Goal: Transaction & Acquisition: Purchase product/service

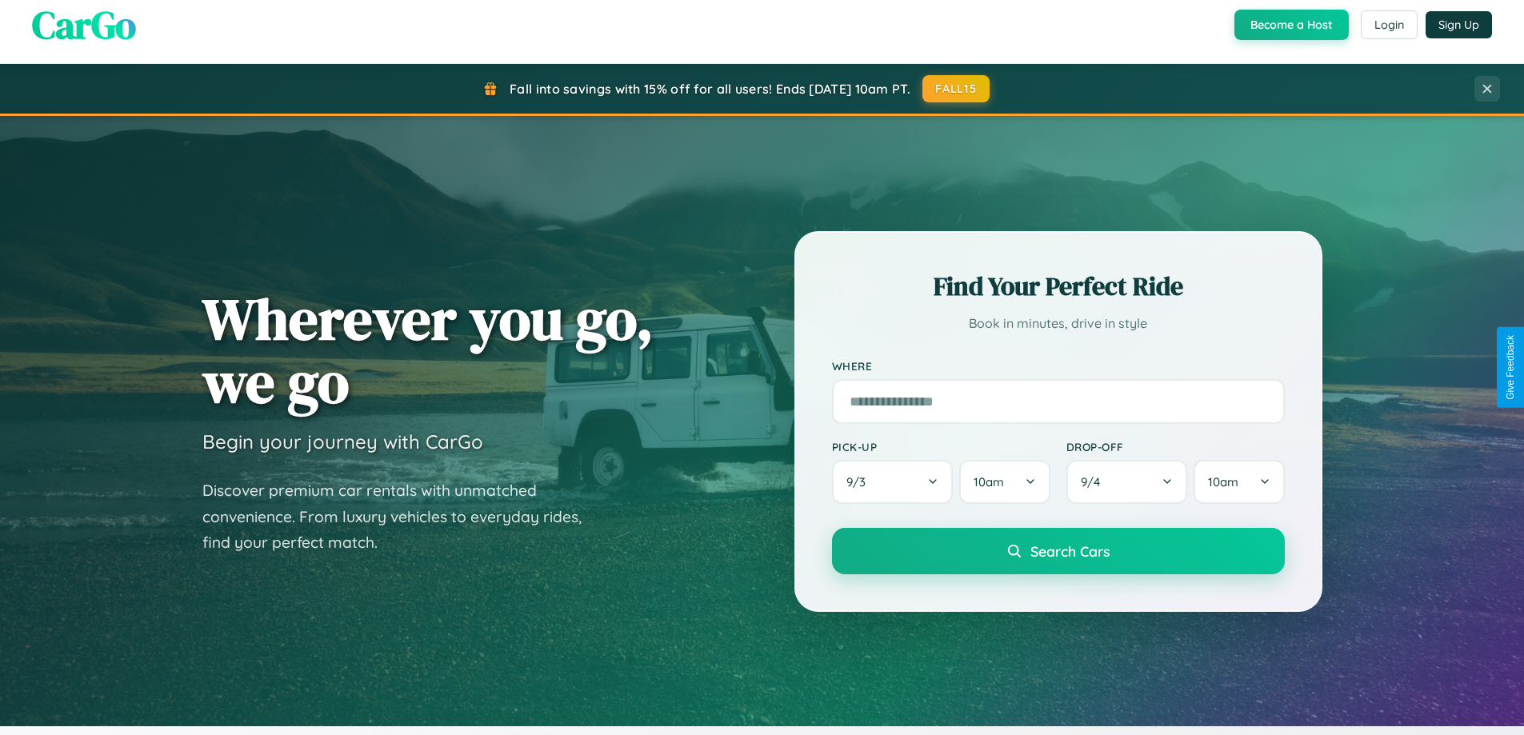
scroll to position [3079, 0]
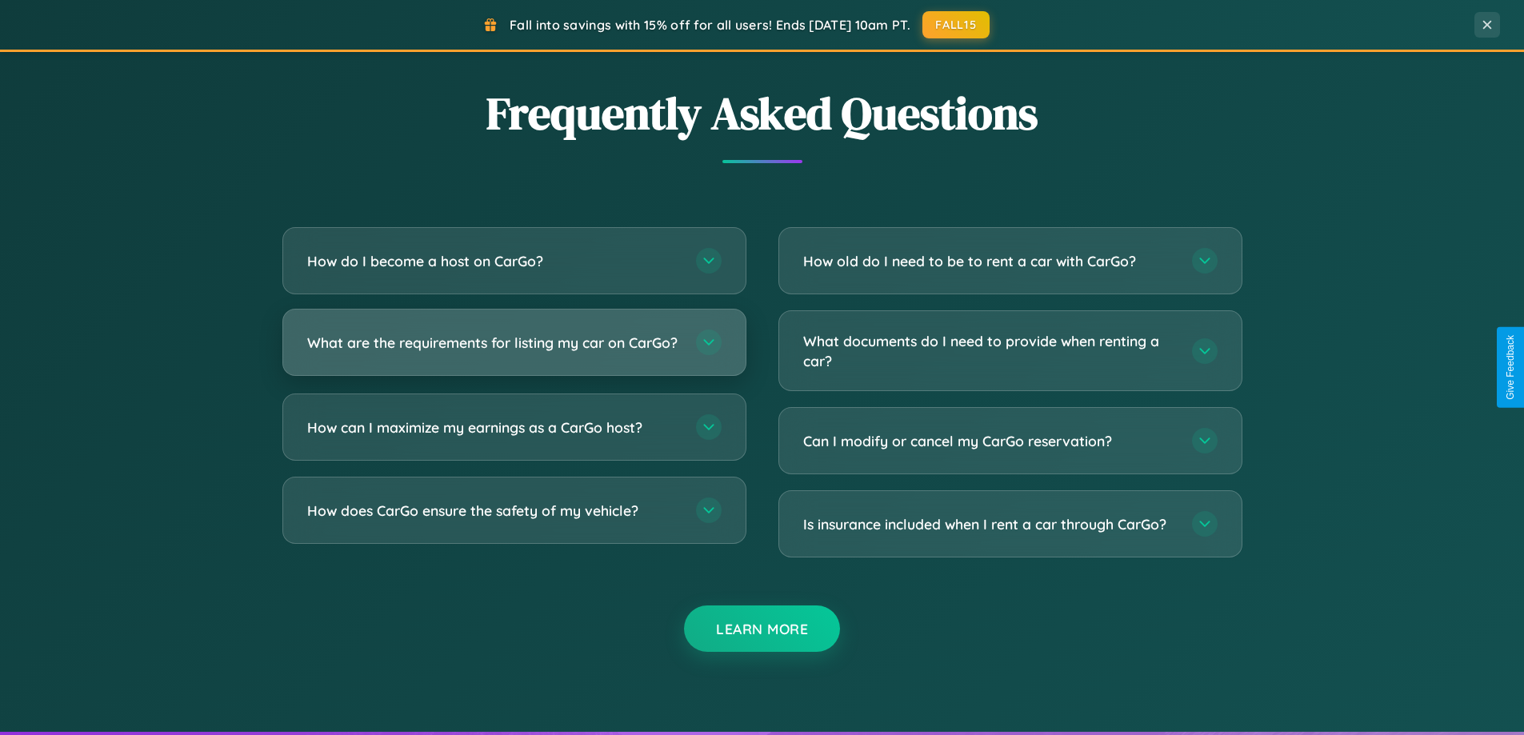
click at [514, 350] on h3 "What are the requirements for listing my car on CarGo?" at bounding box center [493, 343] width 373 height 20
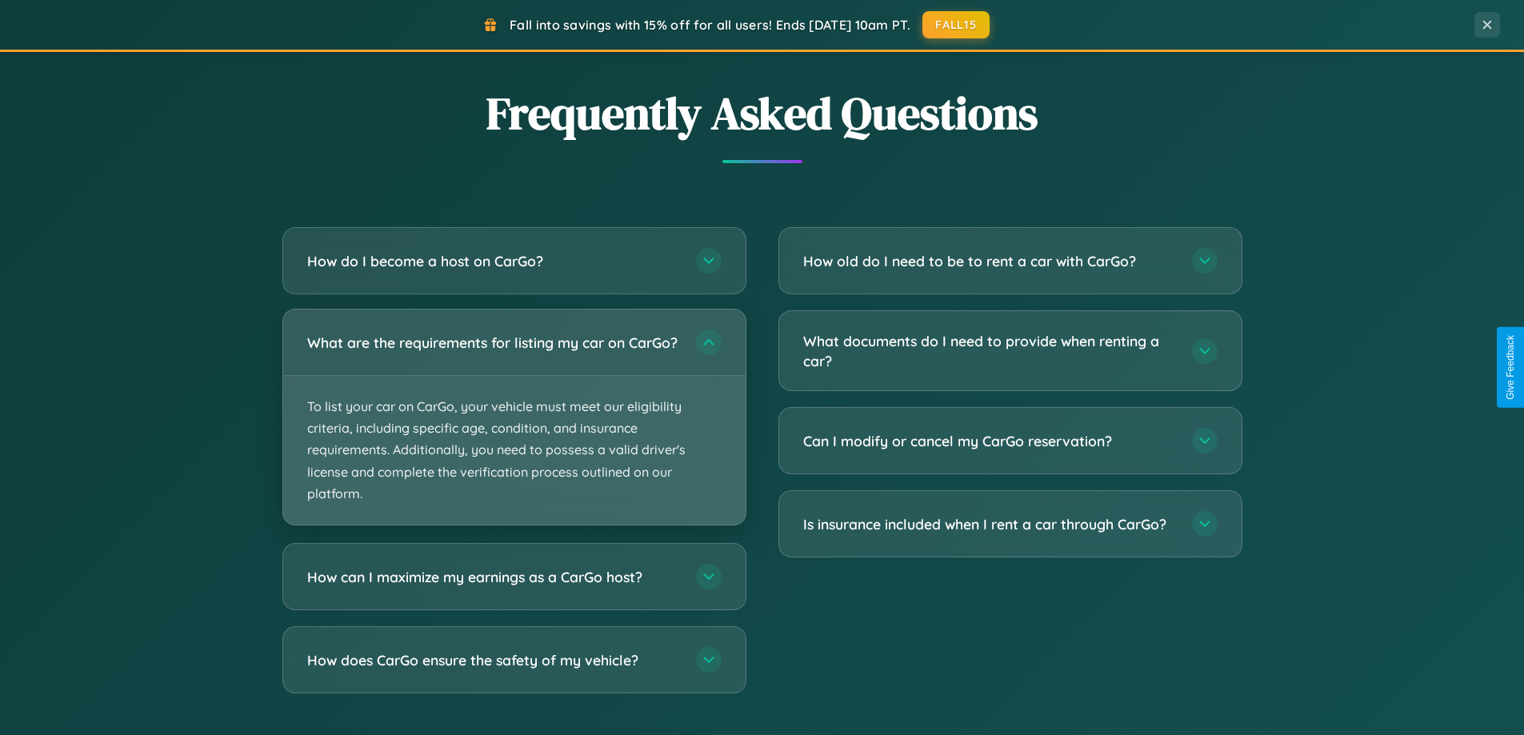
click at [514, 424] on p "To list your car on CarGo, your vehicle must meet our eligibility criteria, inc…" at bounding box center [514, 450] width 462 height 149
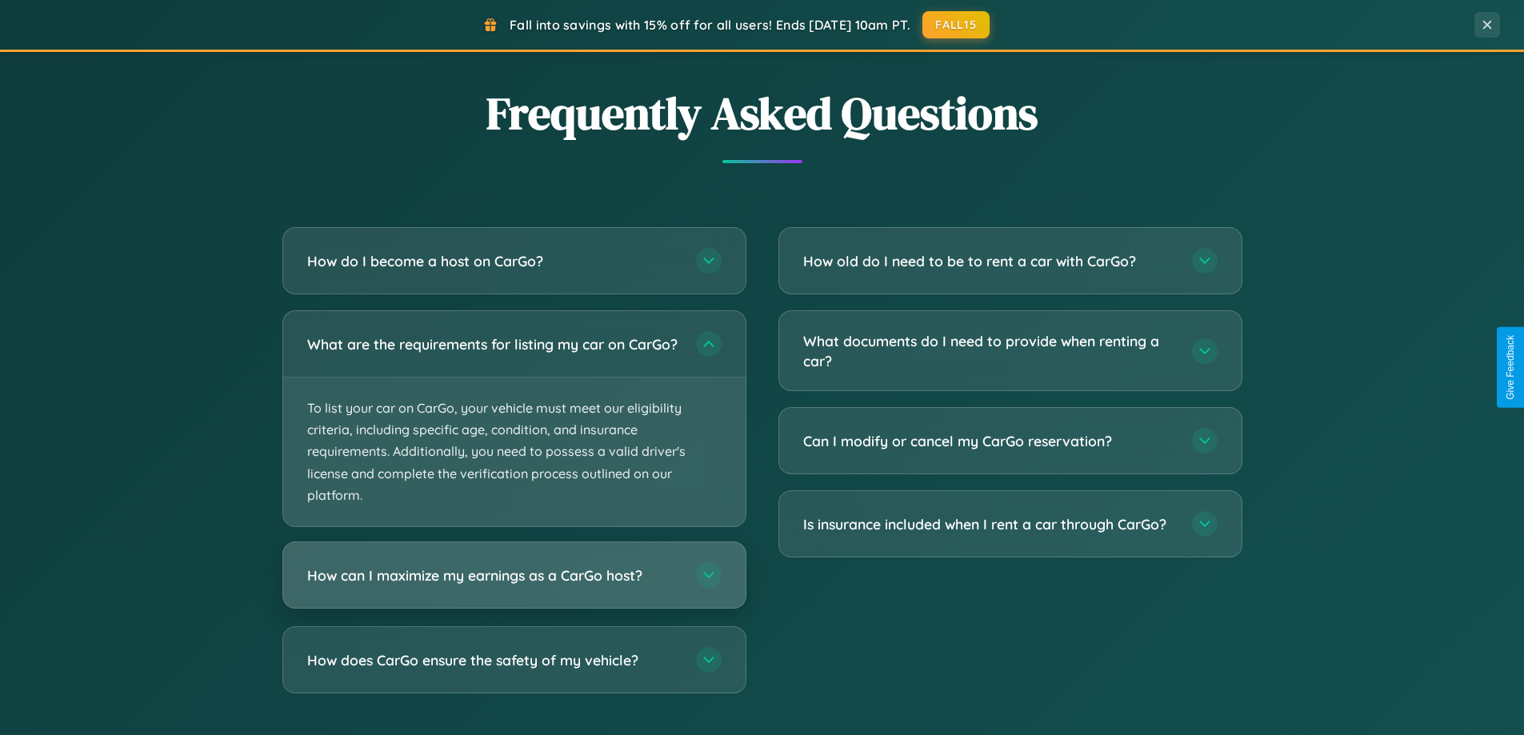
click at [514, 586] on h3 "How can I maximize my earnings as a CarGo host?" at bounding box center [493, 576] width 373 height 20
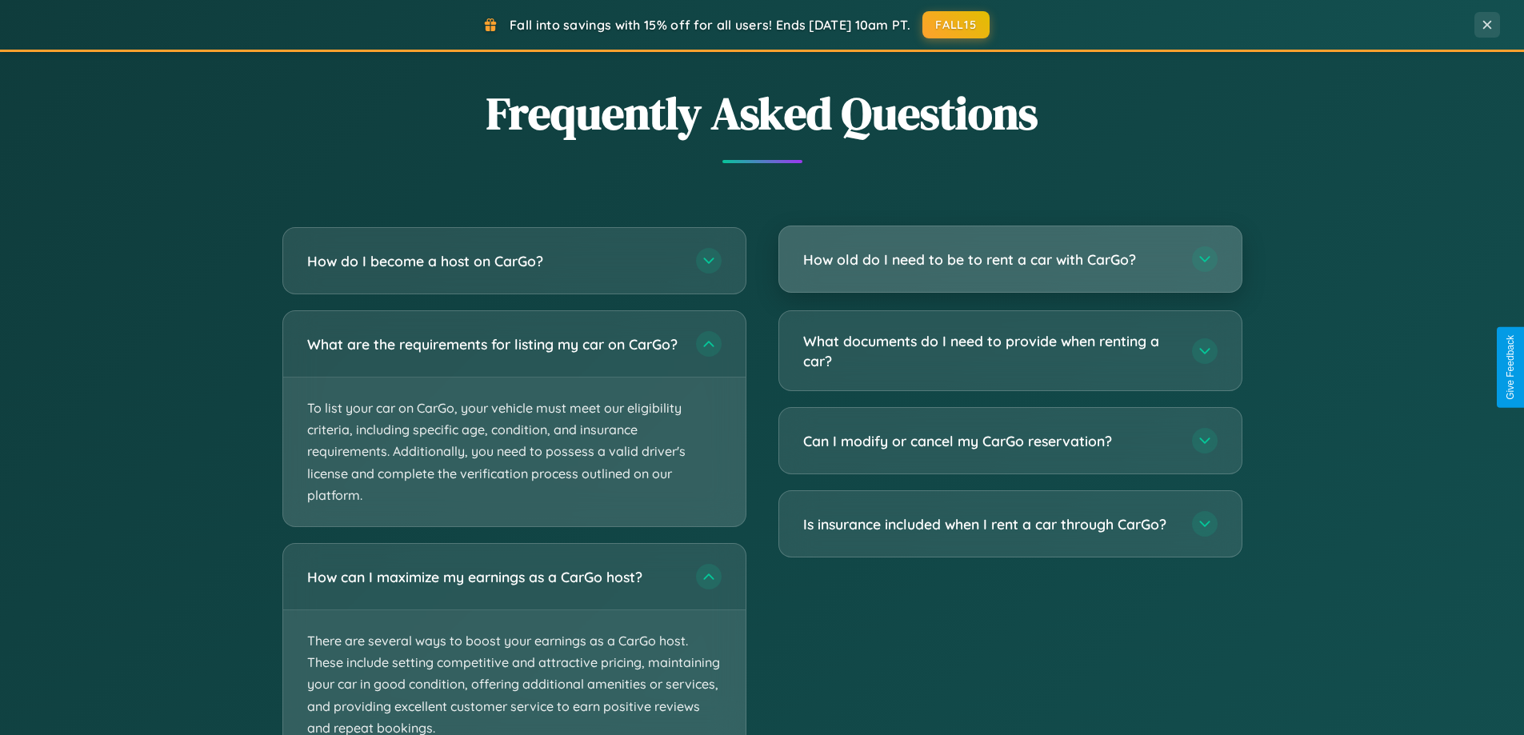
click at [1010, 259] on h3 "How old do I need to be to rent a car with CarGo?" at bounding box center [989, 260] width 373 height 20
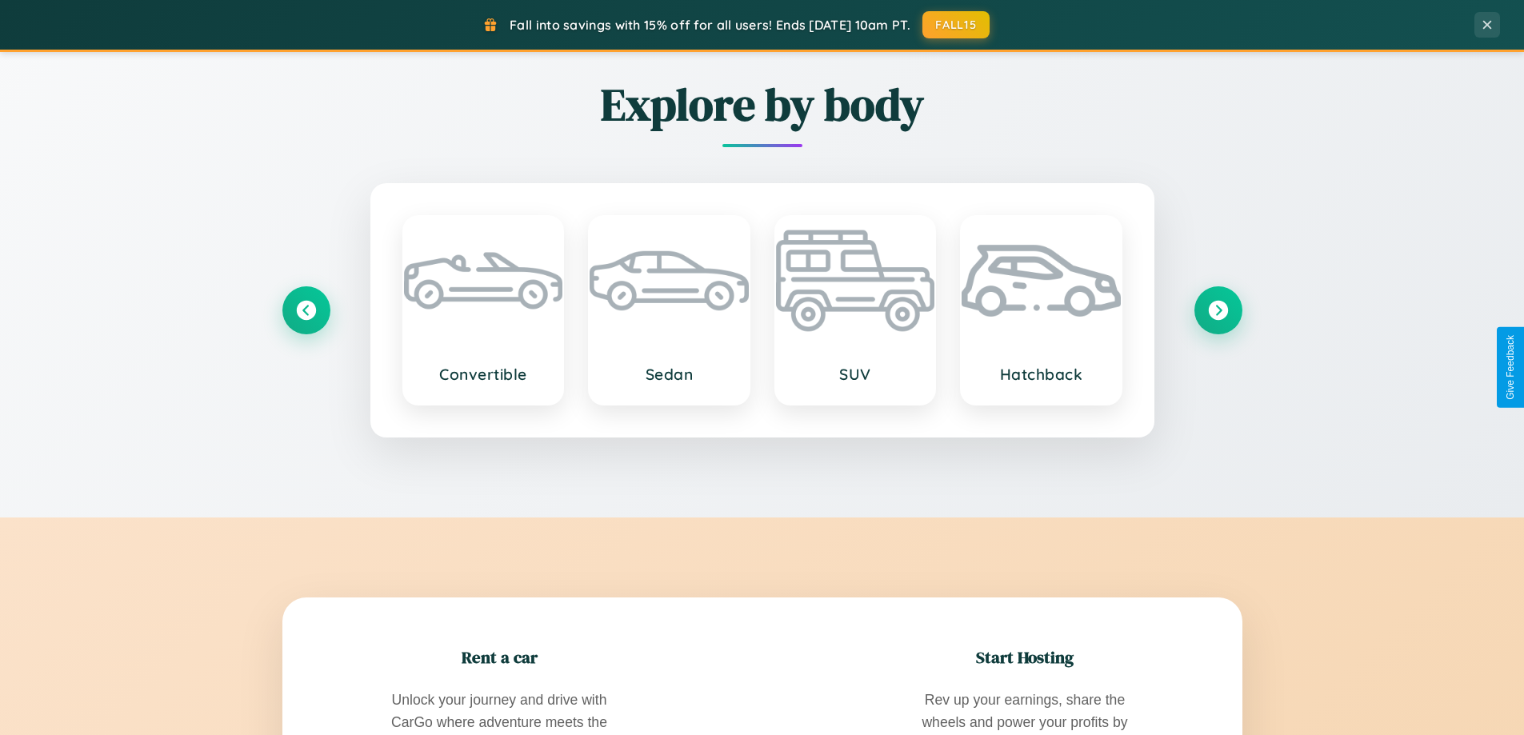
scroll to position [47, 0]
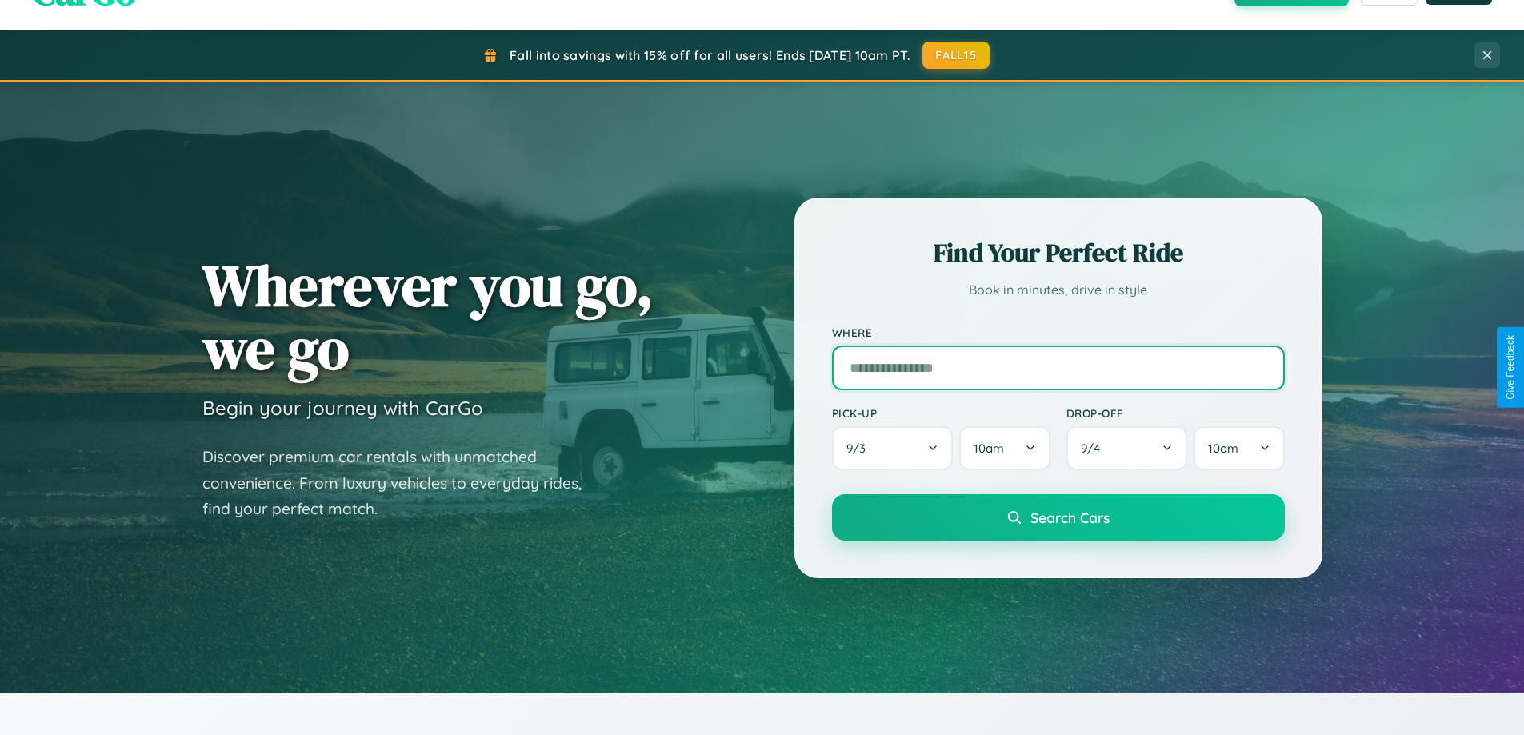
click at [1058, 367] on input "text" at bounding box center [1058, 368] width 453 height 45
type input "**********"
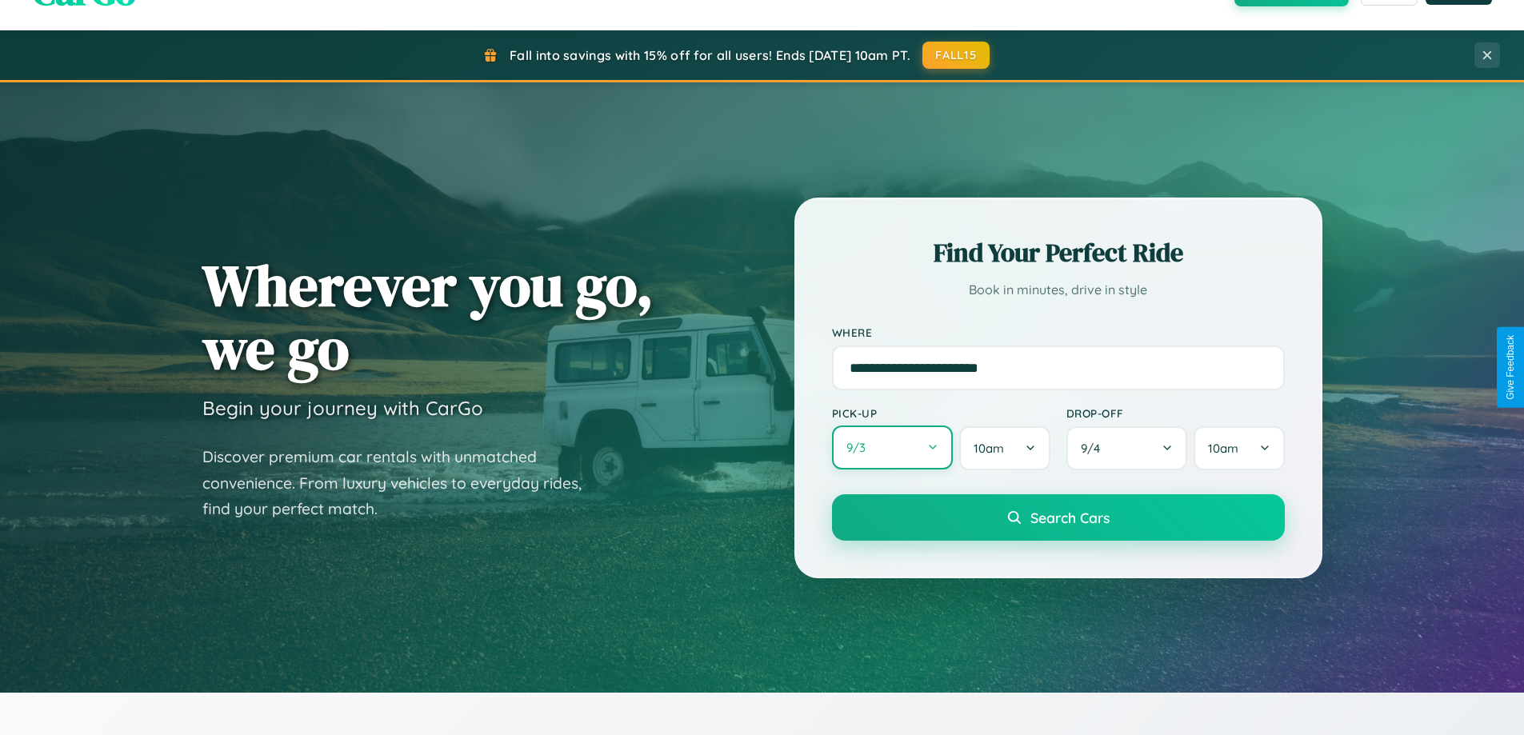
click at [892, 449] on button "9 / 3" at bounding box center [893, 448] width 122 height 44
select select "*"
select select "****"
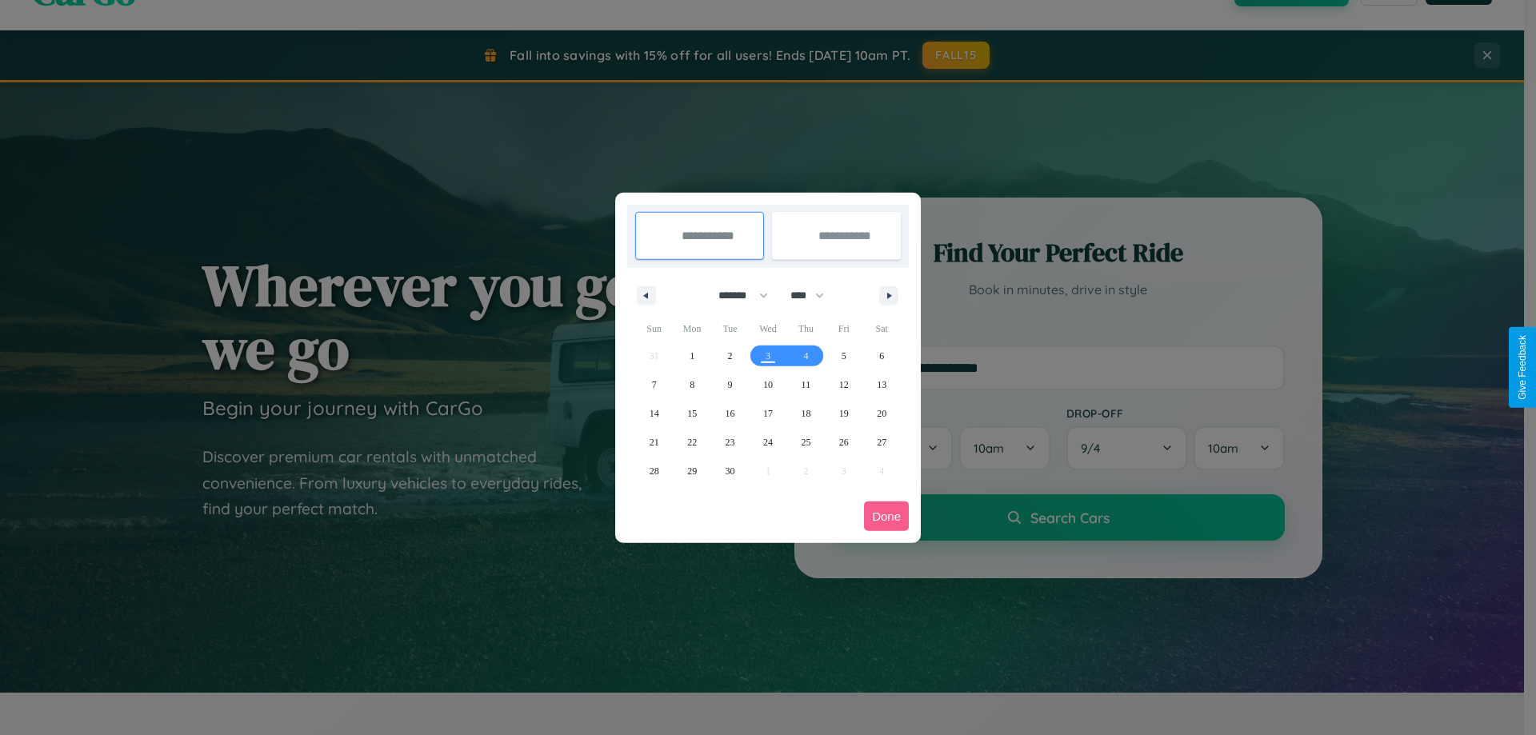
click at [736, 295] on select "******* ******** ***** ***** *** **** **** ****** ********* ******* ******** **…" at bounding box center [740, 295] width 68 height 26
select select "**"
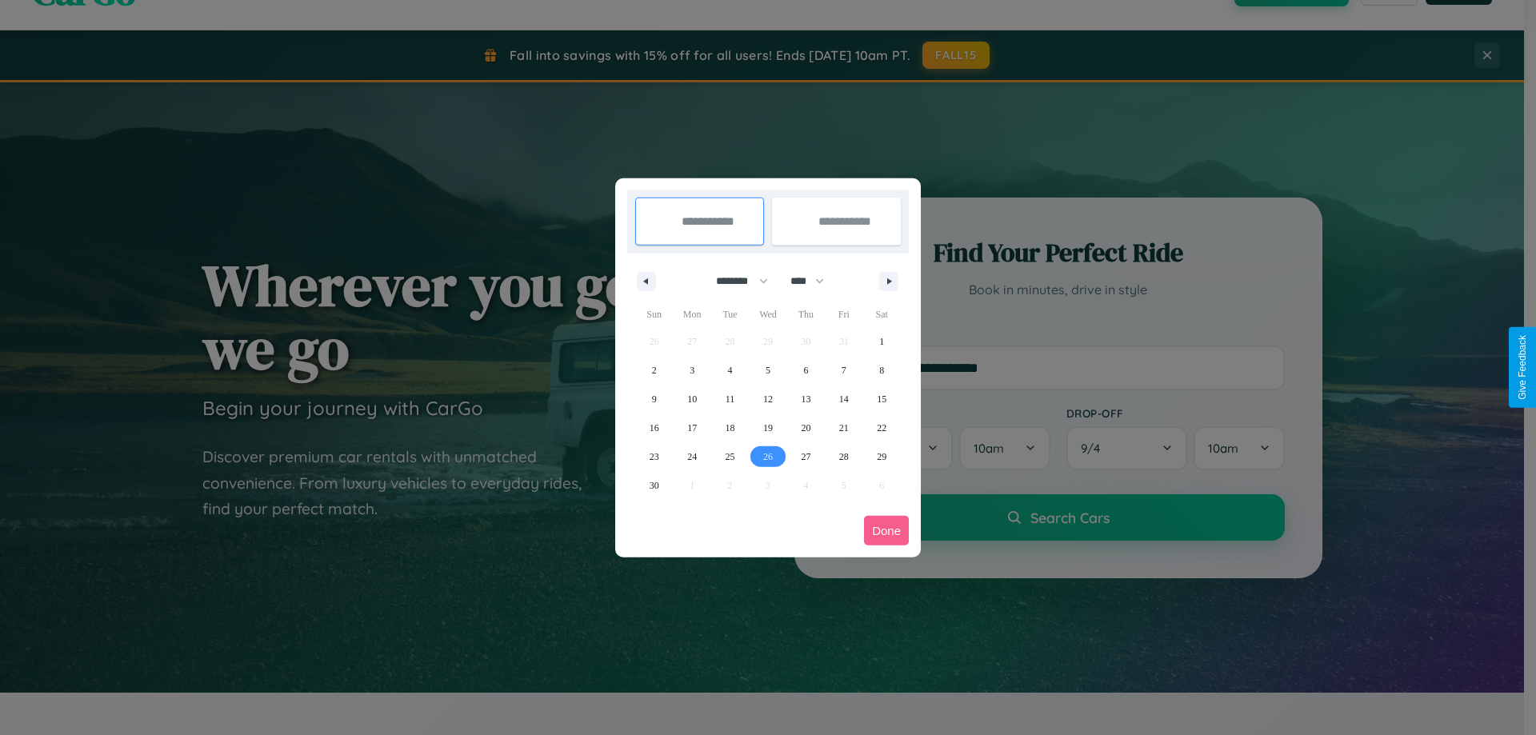
click at [767, 456] on span "26" at bounding box center [768, 456] width 10 height 29
type input "**********"
click at [806, 456] on span "27" at bounding box center [806, 456] width 10 height 29
type input "**********"
click at [886, 530] on button "Done" at bounding box center [886, 531] width 45 height 30
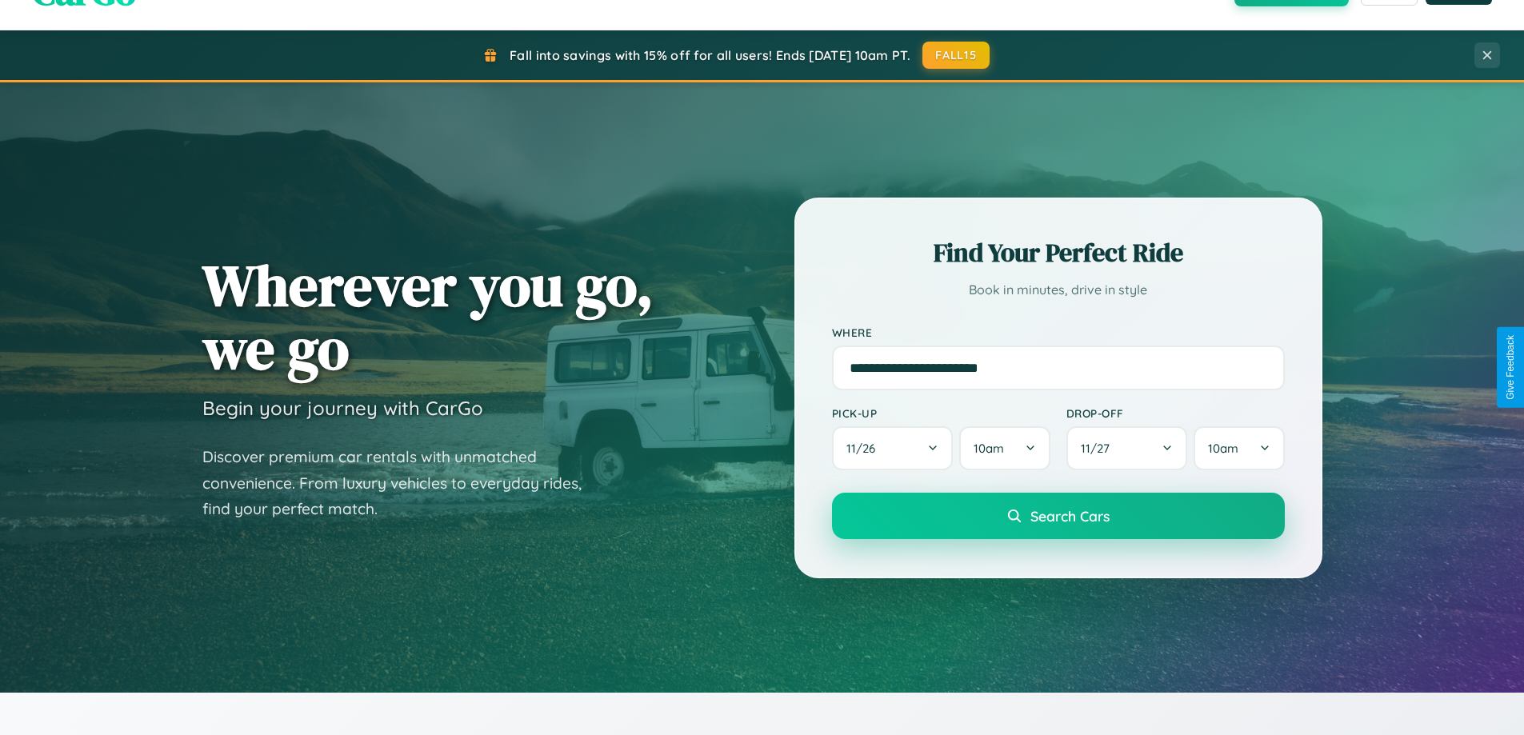
click at [1058, 516] on span "Search Cars" at bounding box center [1069, 516] width 79 height 18
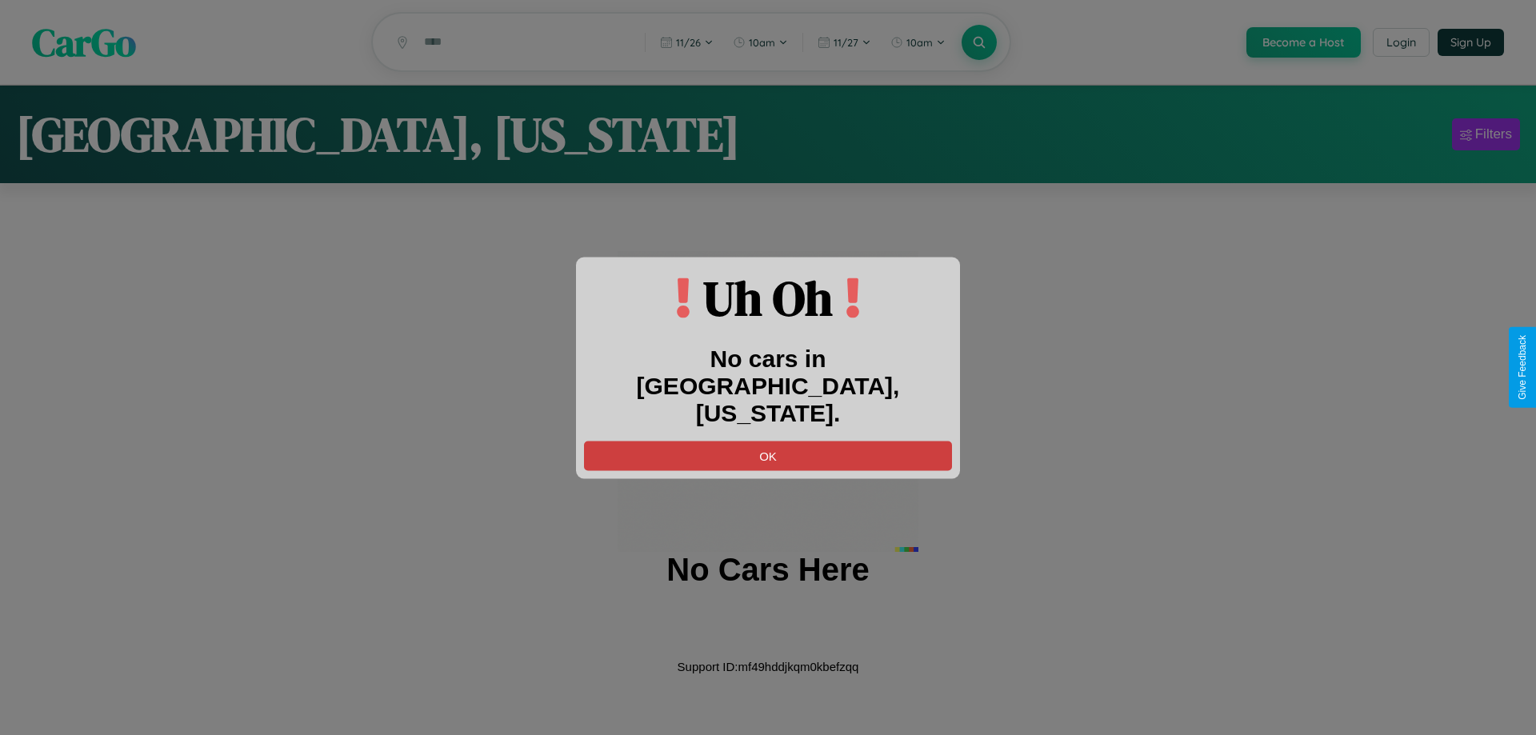
click at [768, 442] on button "OK" at bounding box center [768, 456] width 368 height 30
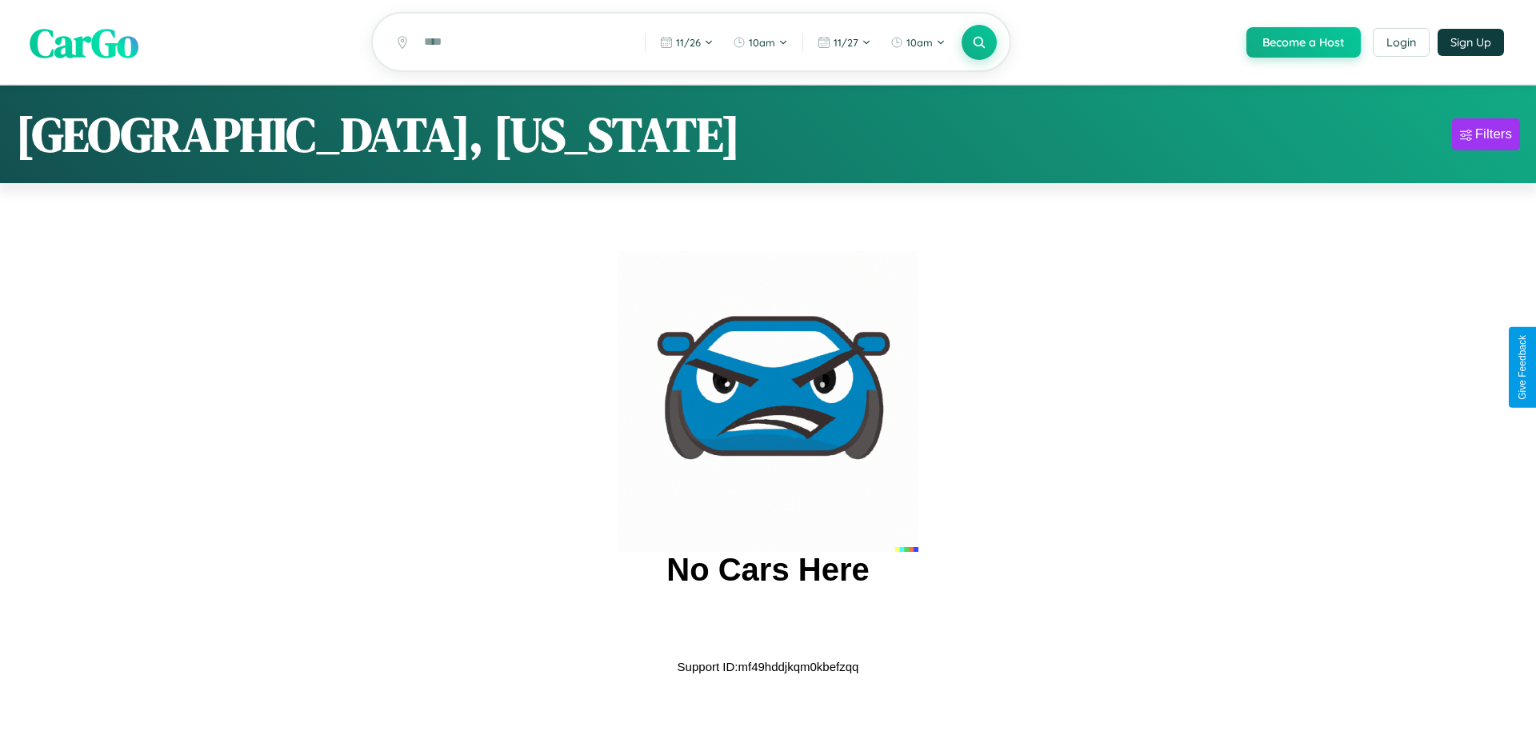
click at [84, 42] on span "CarGo" at bounding box center [84, 41] width 109 height 55
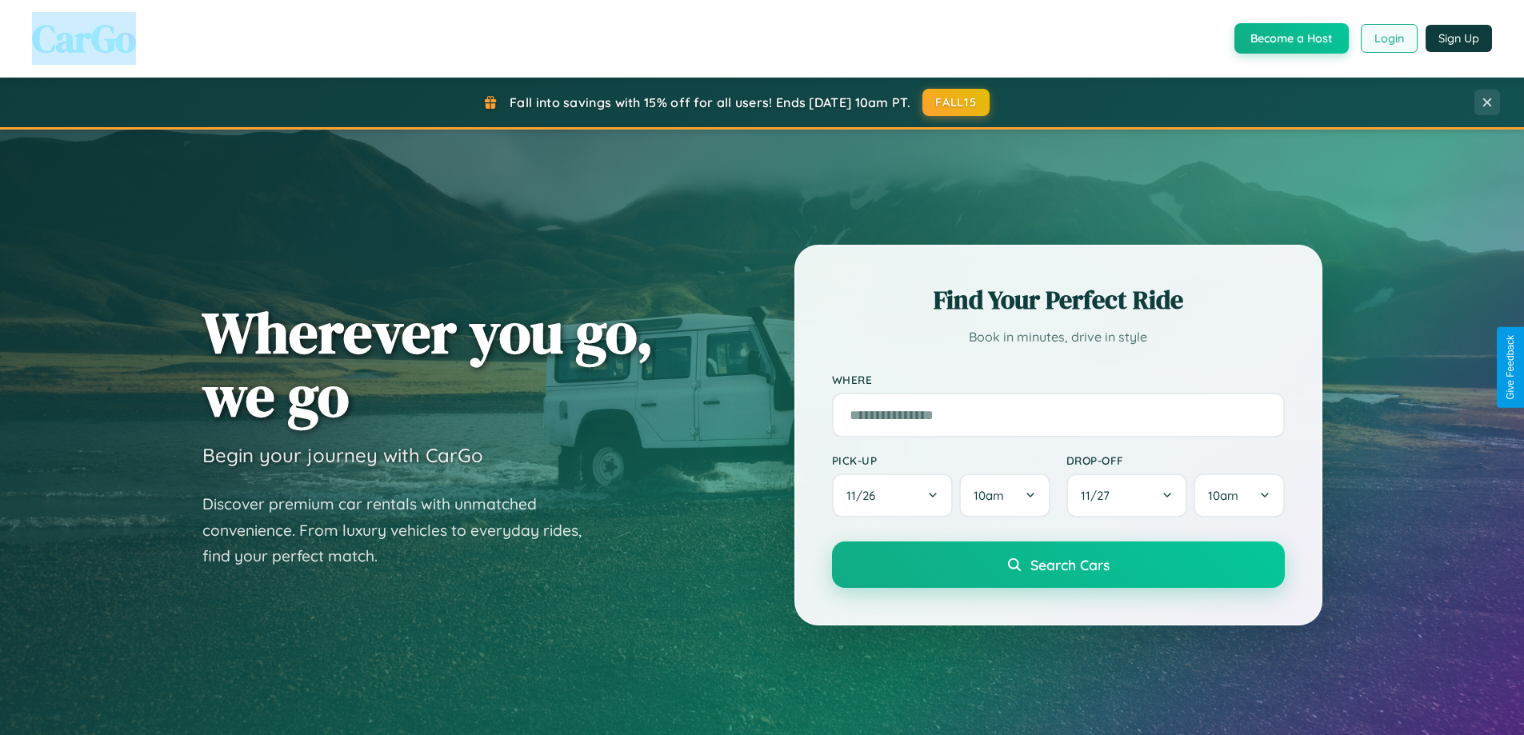
click at [1388, 38] on button "Login" at bounding box center [1389, 38] width 57 height 29
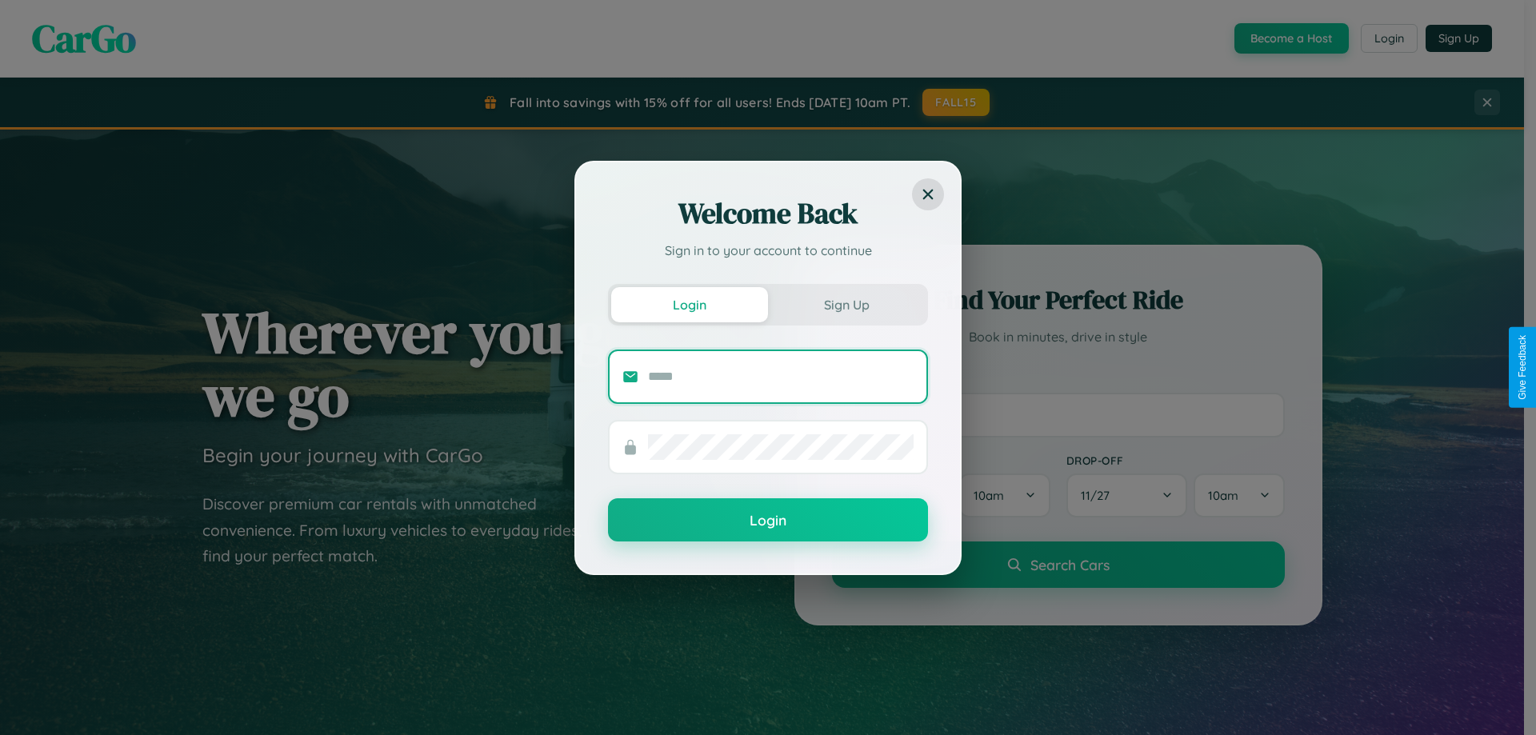
click at [781, 376] on input "text" at bounding box center [781, 377] width 266 height 26
type input "**********"
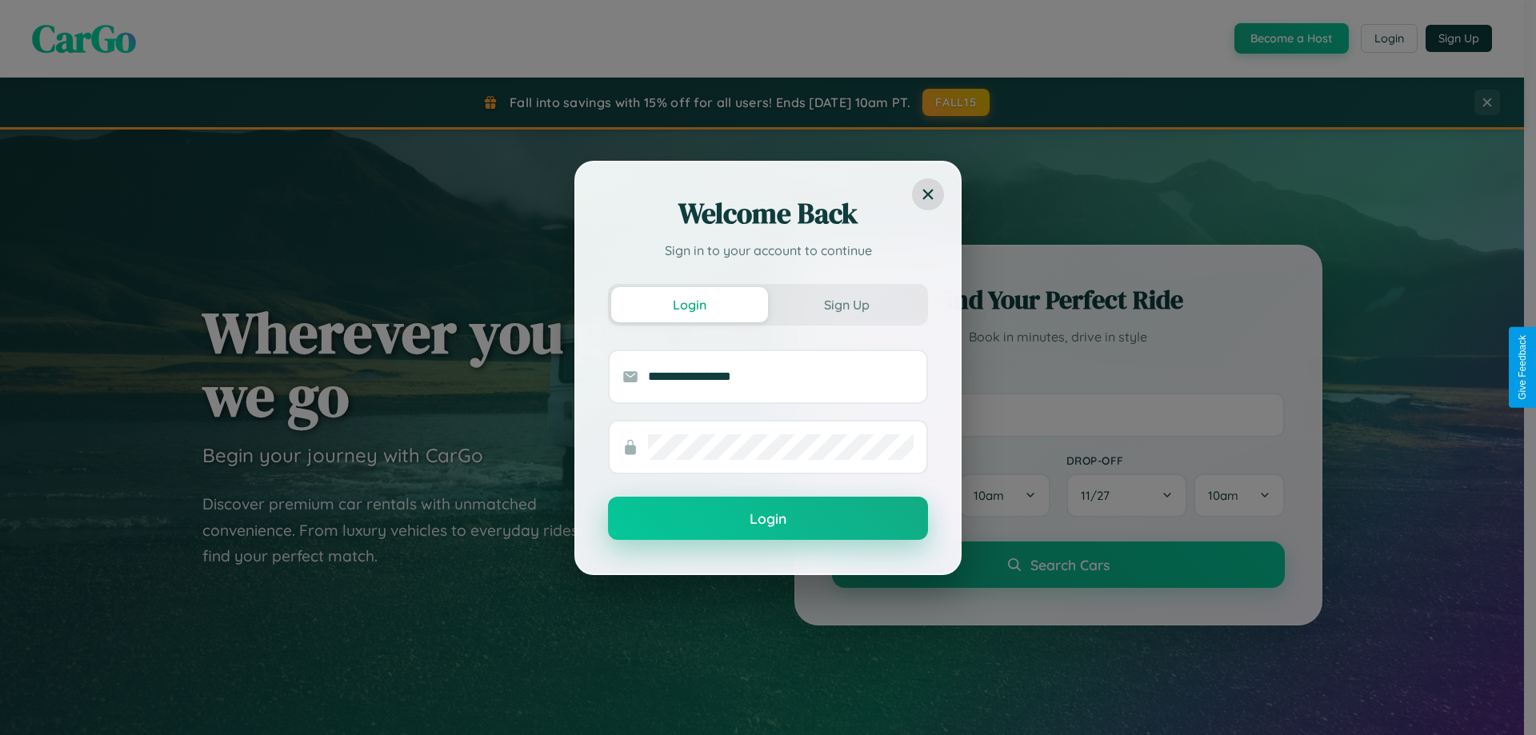
click at [768, 519] on button "Login" at bounding box center [768, 518] width 320 height 43
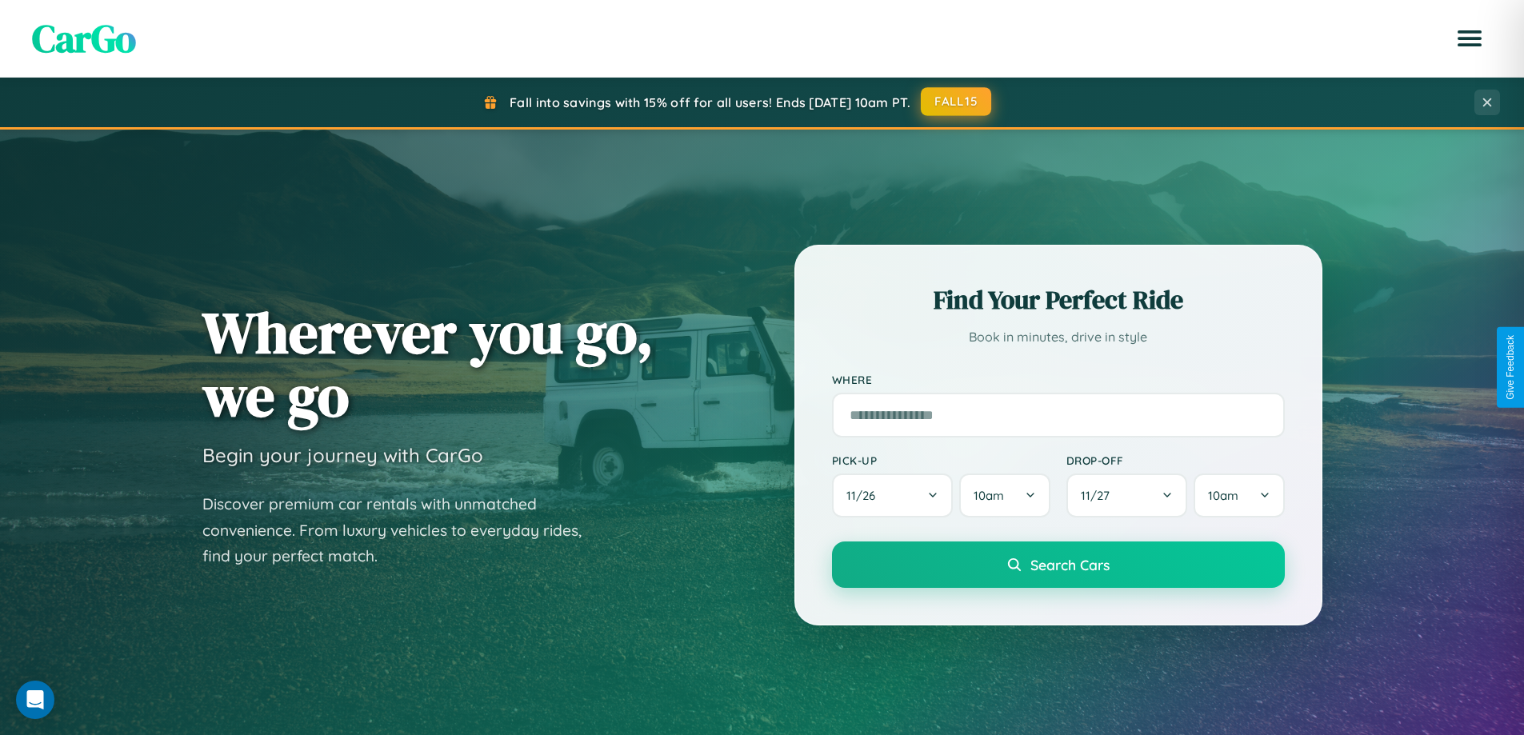
click at [957, 102] on button "FALL15" at bounding box center [956, 101] width 70 height 29
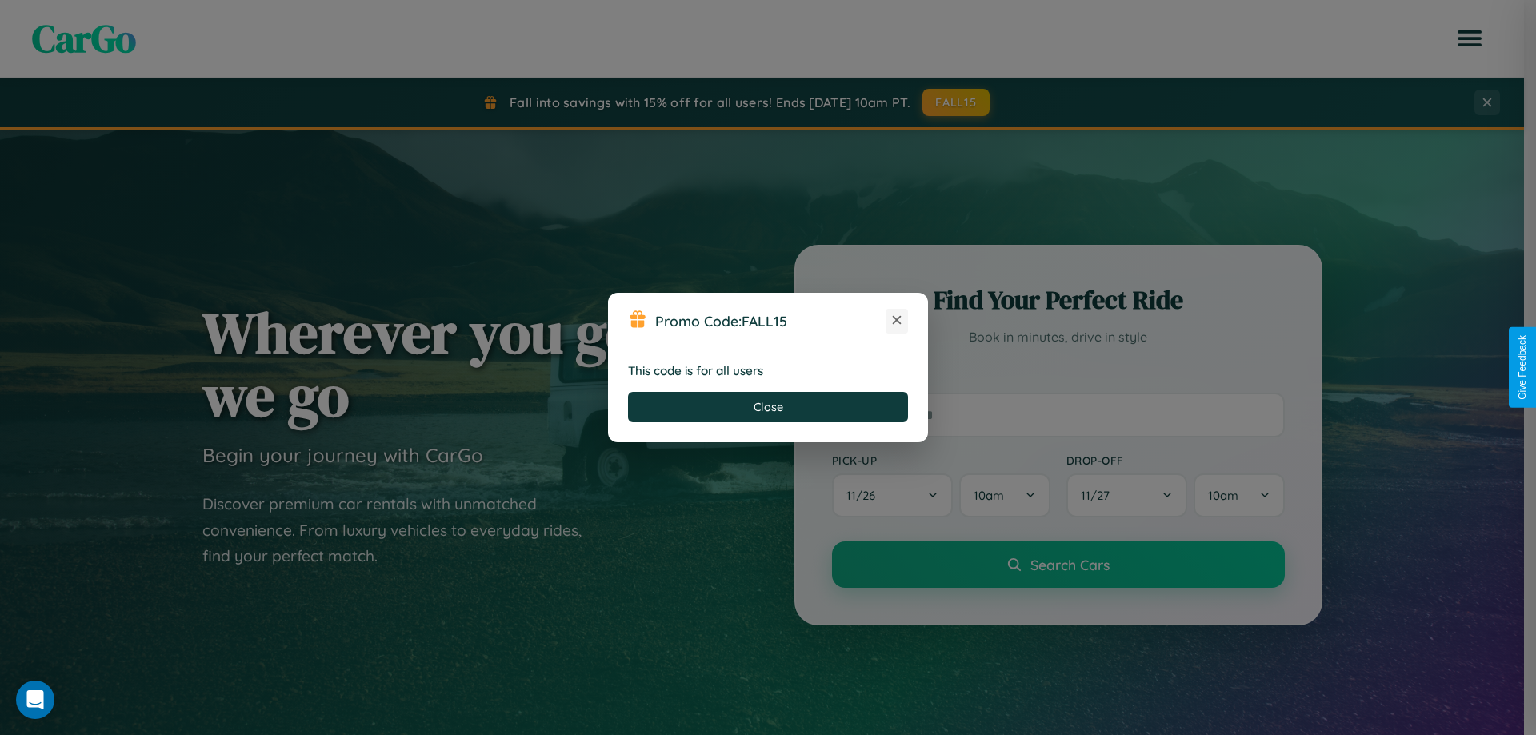
click at [897, 321] on icon at bounding box center [897, 320] width 16 height 16
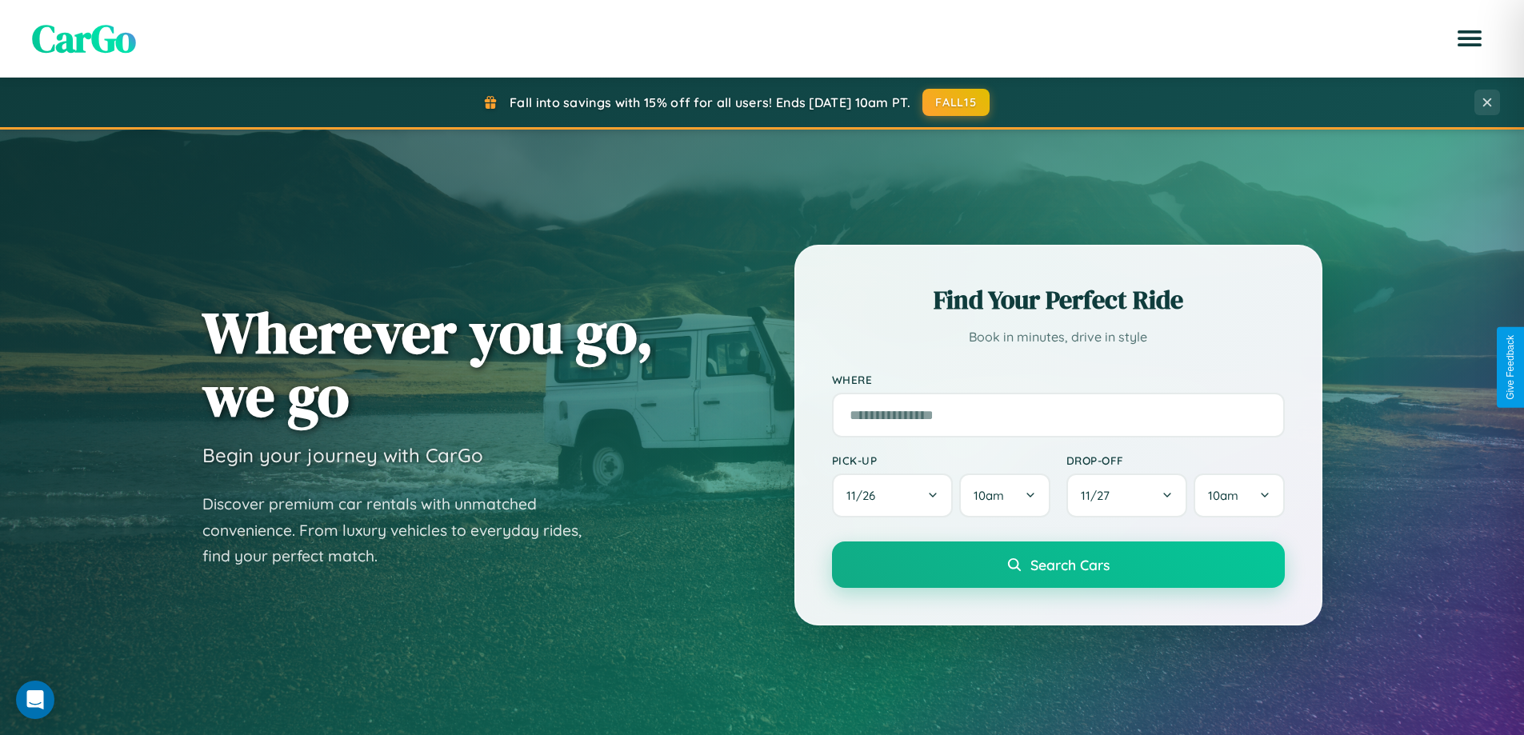
scroll to position [690, 0]
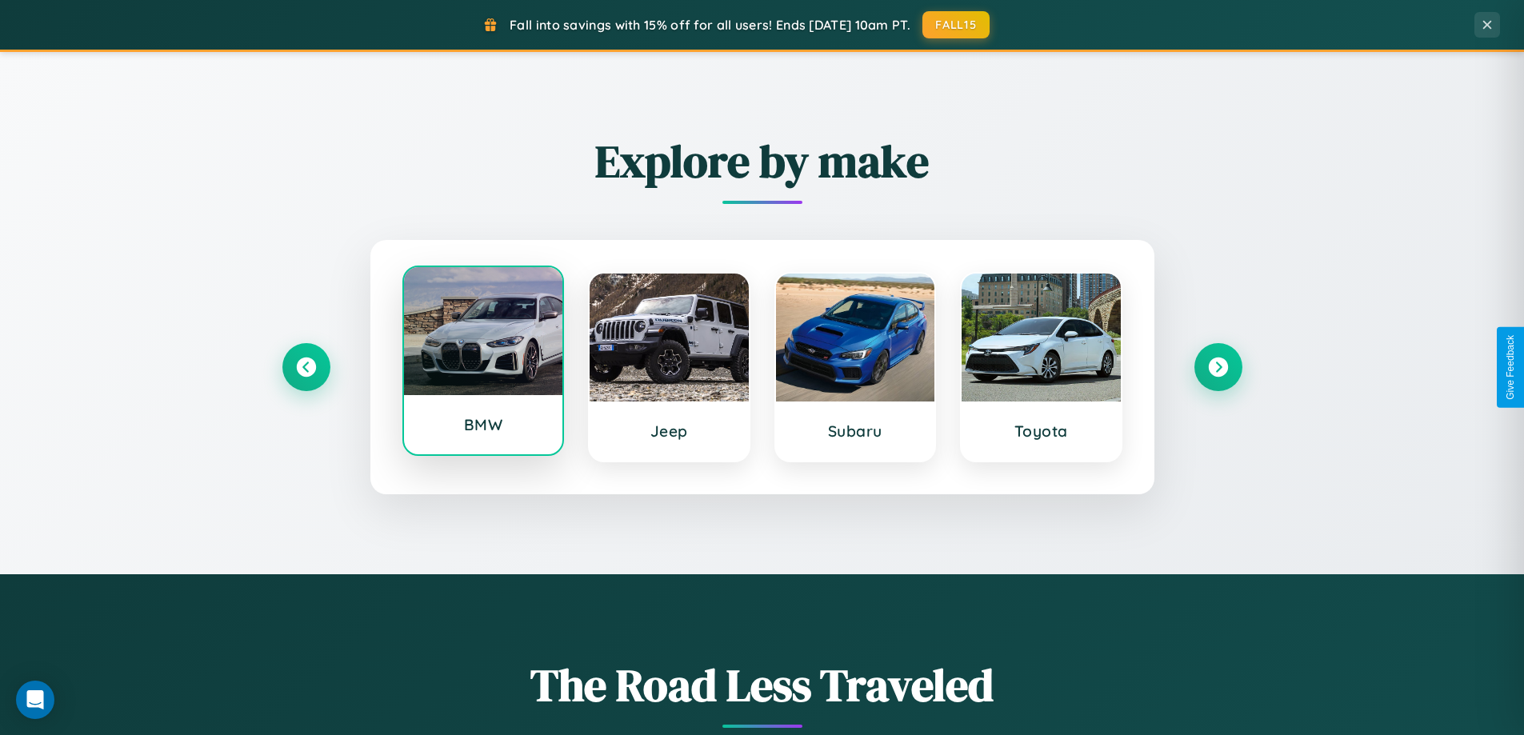
click at [482, 362] on div at bounding box center [483, 331] width 159 height 128
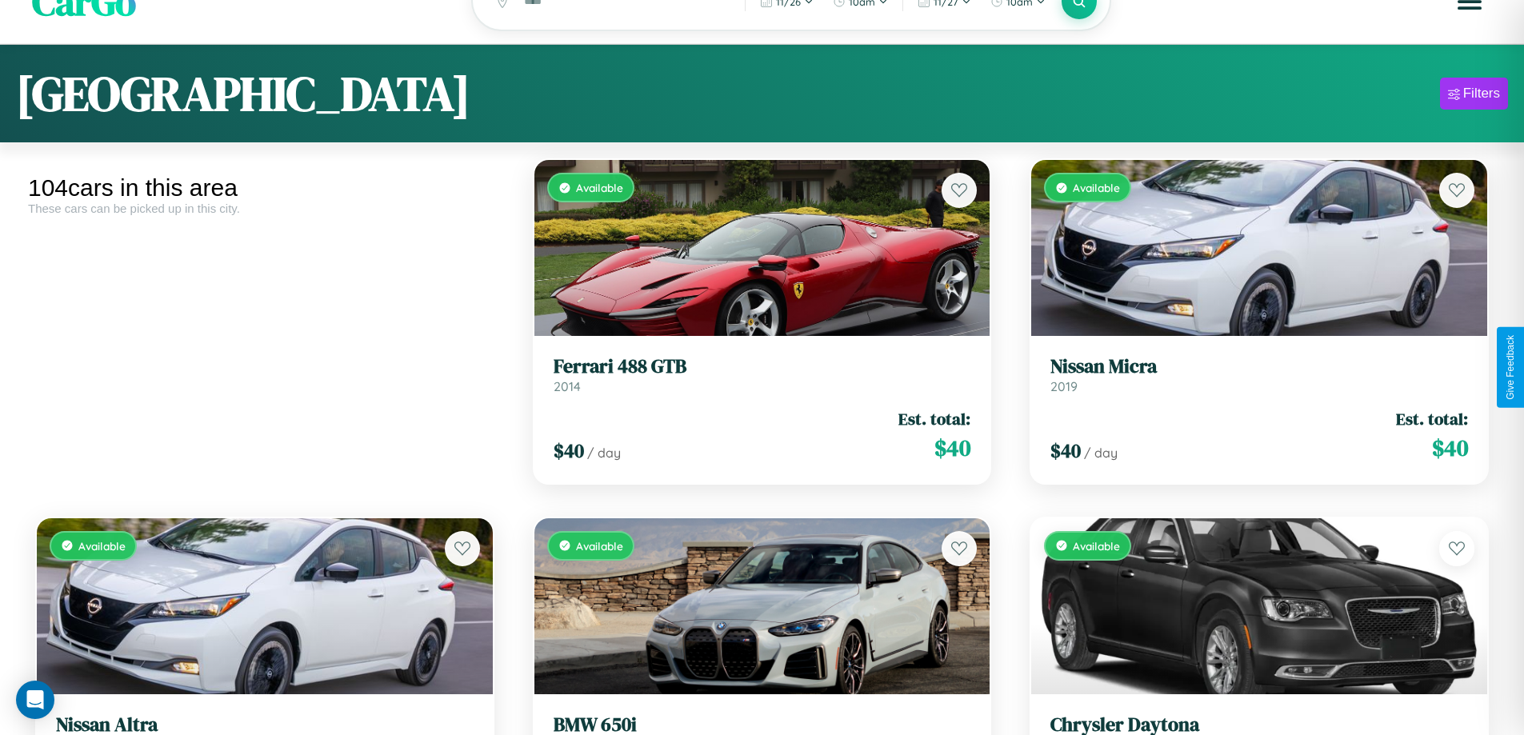
scroll to position [97, 0]
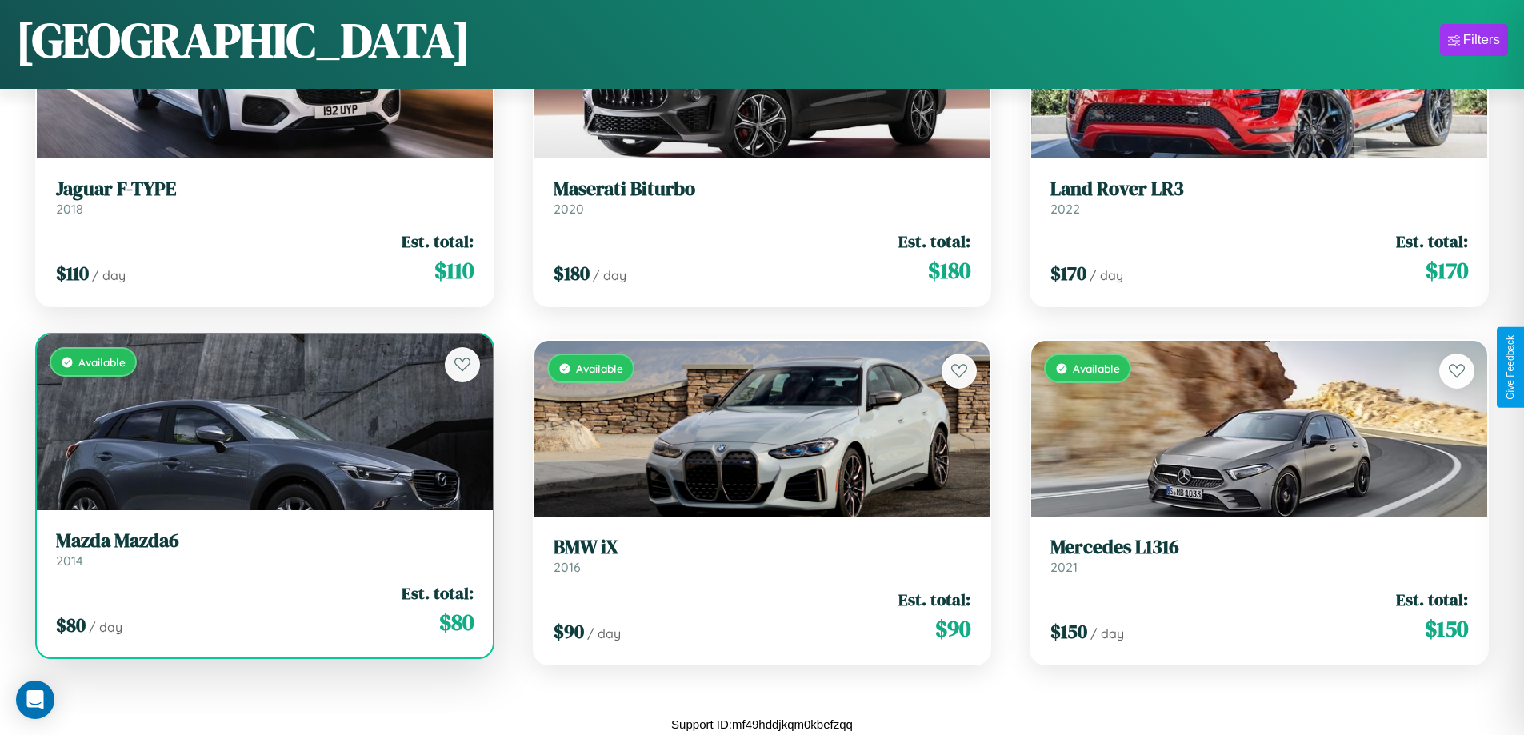
click at [262, 549] on h3 "Mazda Mazda6" at bounding box center [265, 541] width 418 height 23
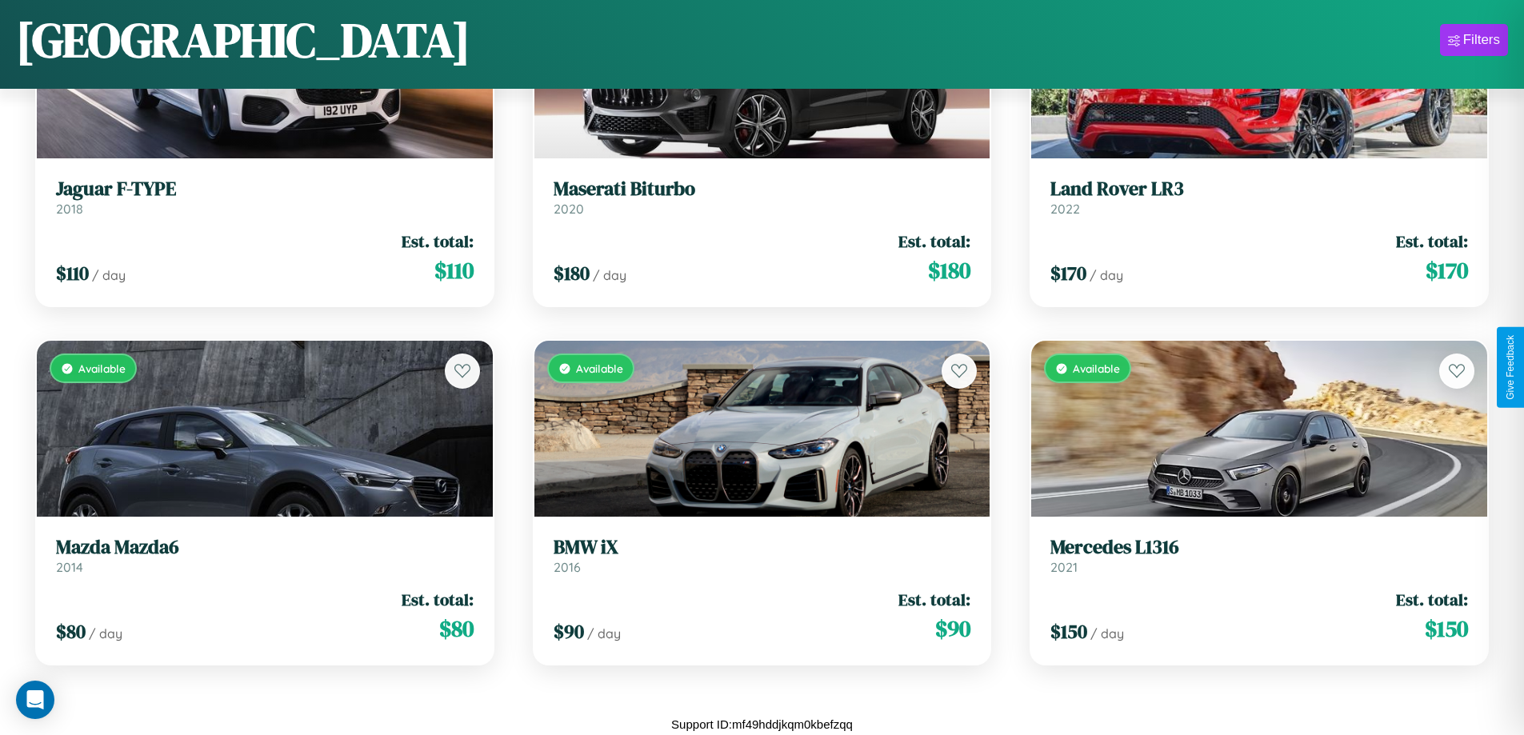
scroll to position [6316, 0]
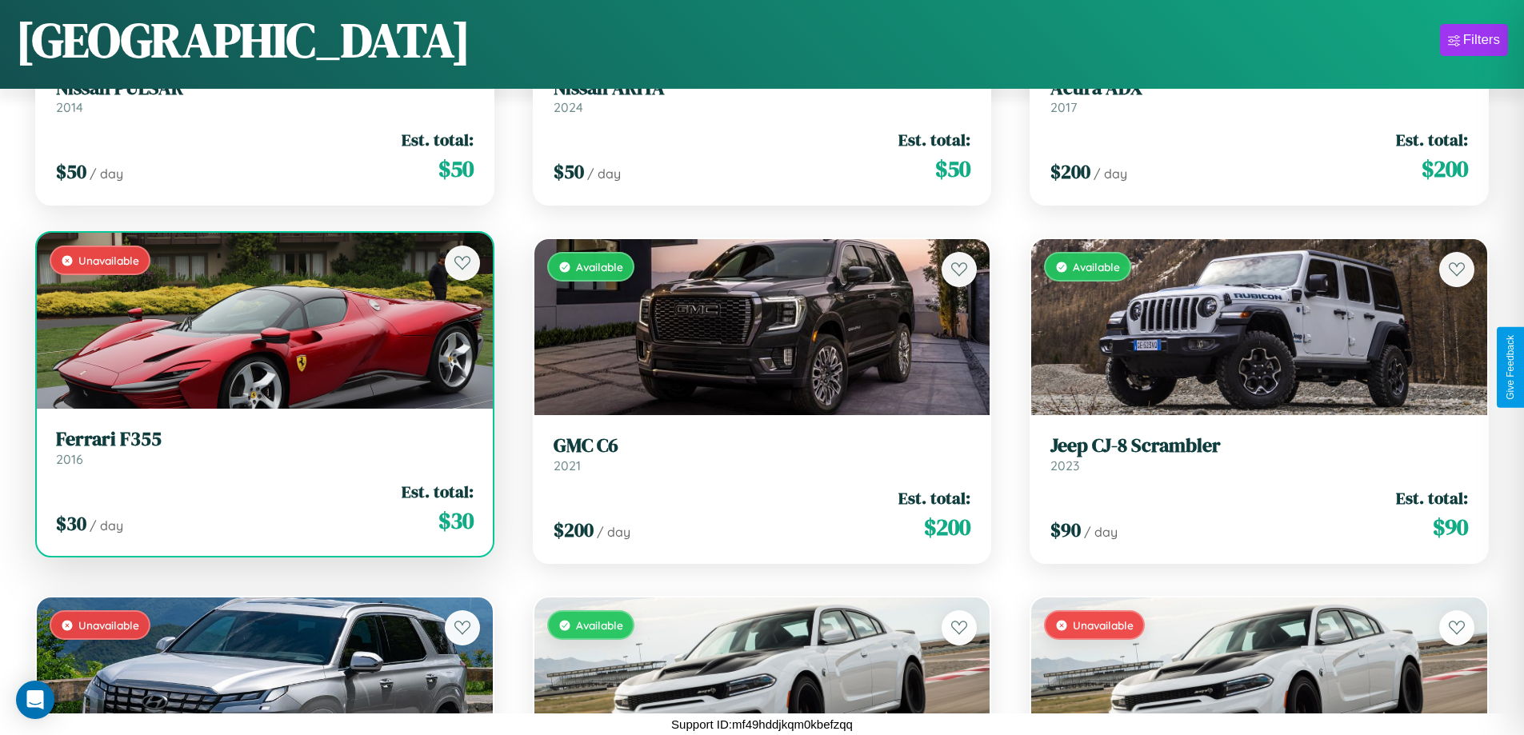
click at [262, 448] on h3 "Ferrari F355" at bounding box center [265, 439] width 418 height 23
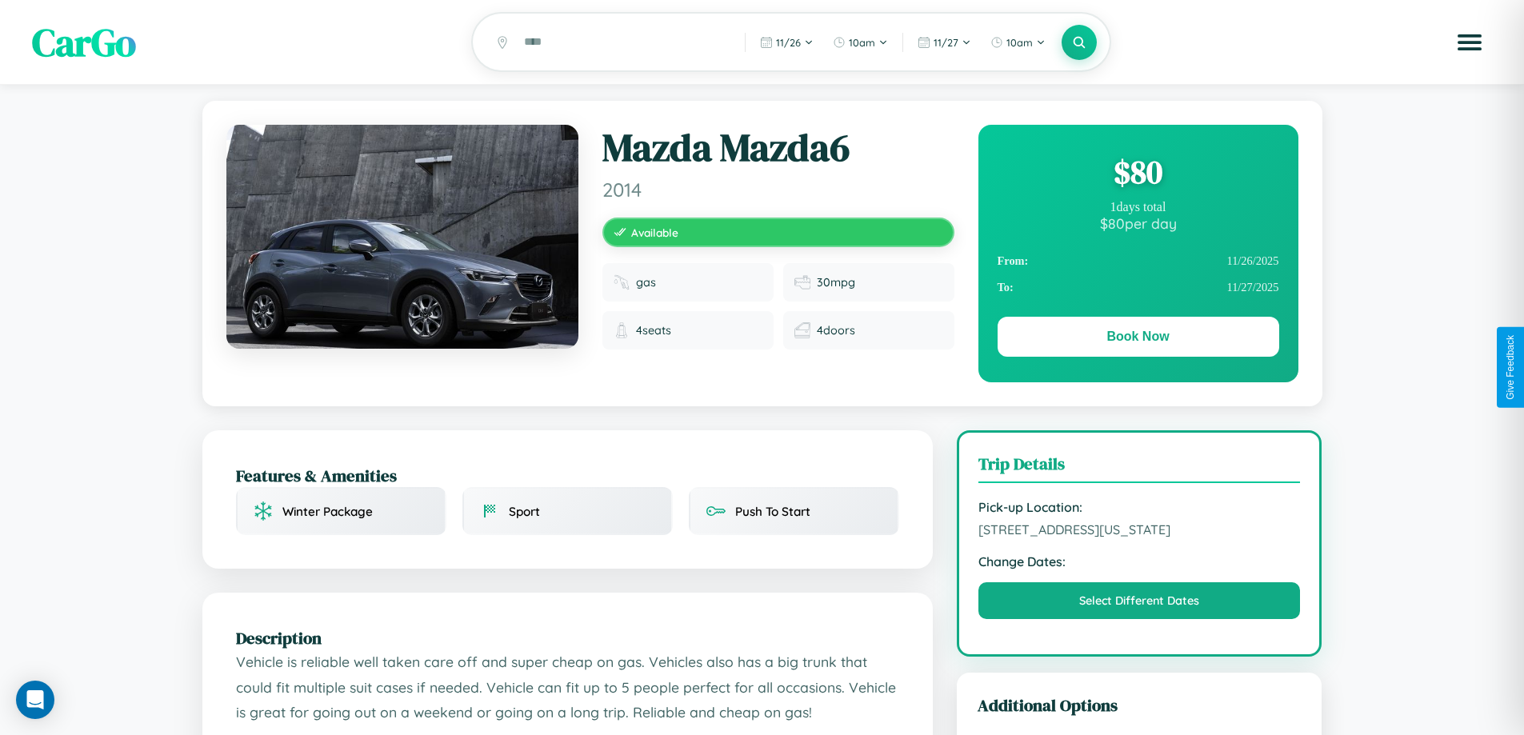
click at [1138, 174] on div "$ 80" at bounding box center [1139, 171] width 282 height 43
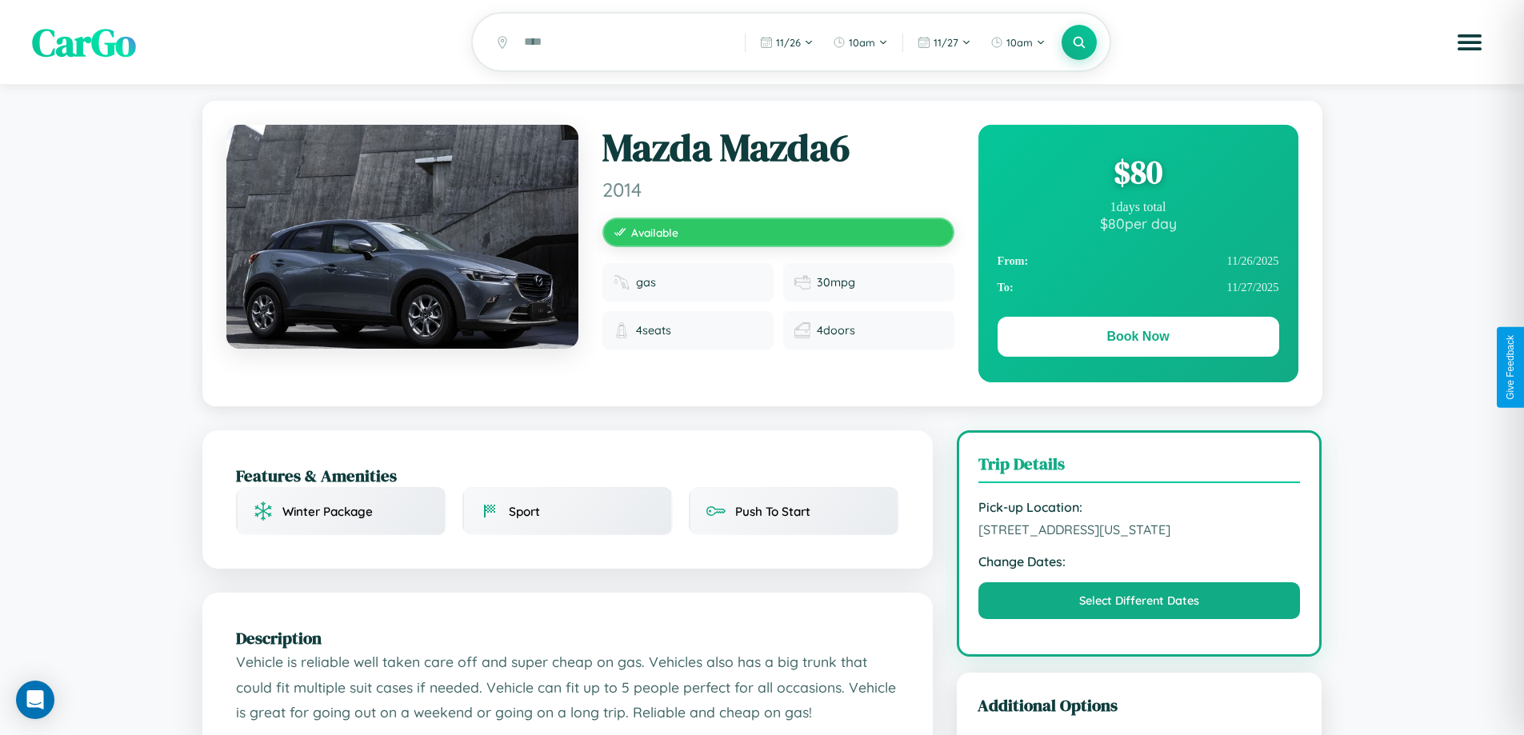
click at [1138, 174] on div "$ 80" at bounding box center [1139, 171] width 282 height 43
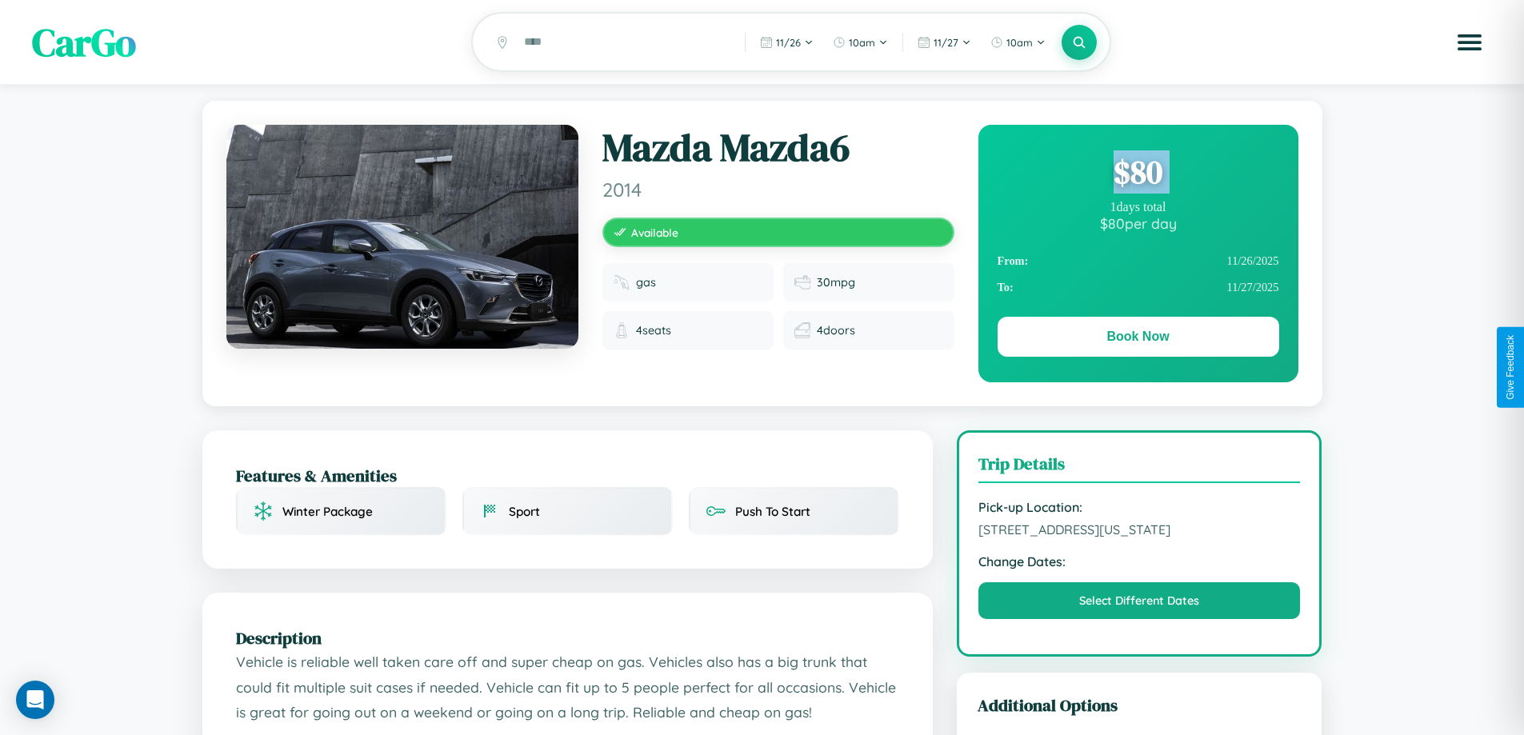
click at [1138, 174] on div "$ 80" at bounding box center [1139, 171] width 282 height 43
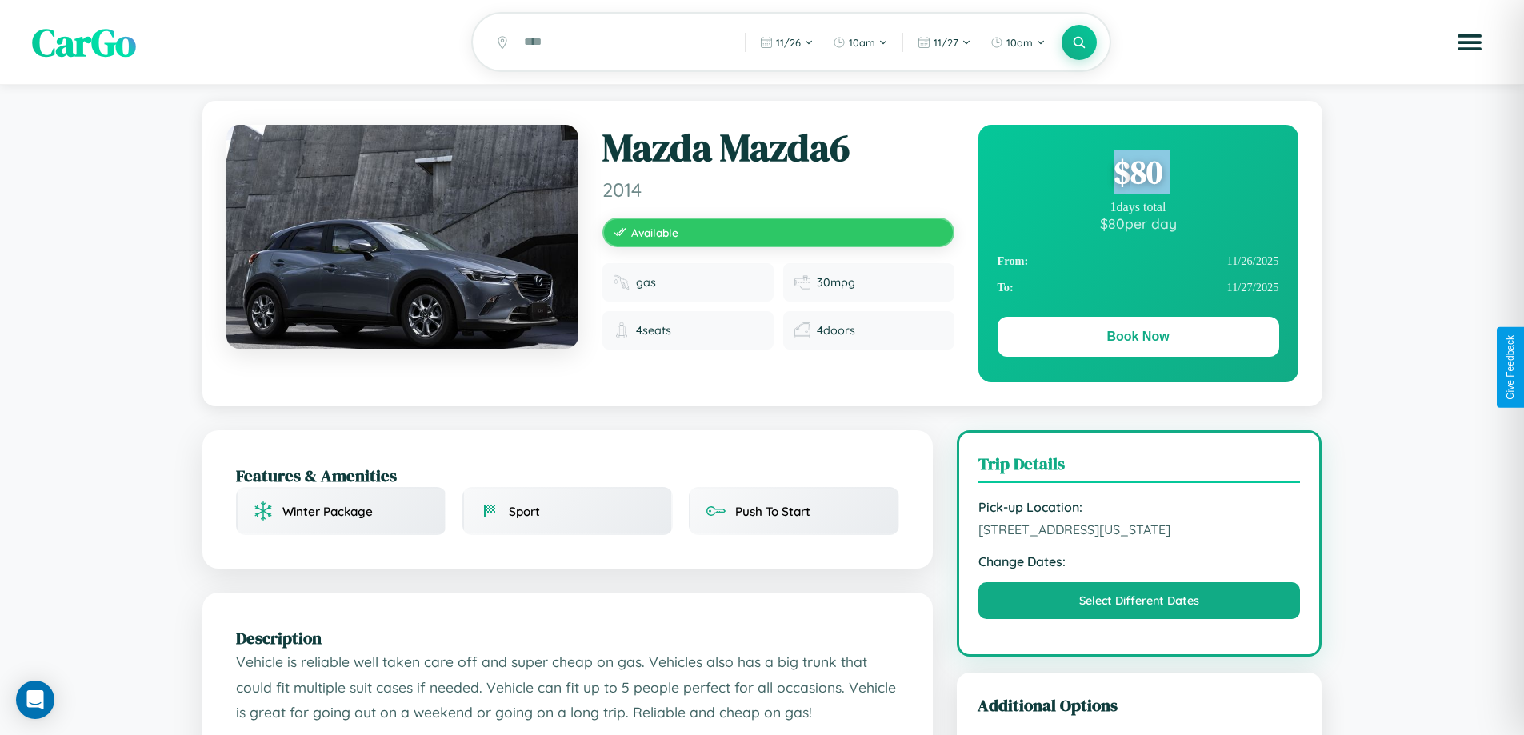
click at [1138, 174] on div "$ 80" at bounding box center [1139, 171] width 282 height 43
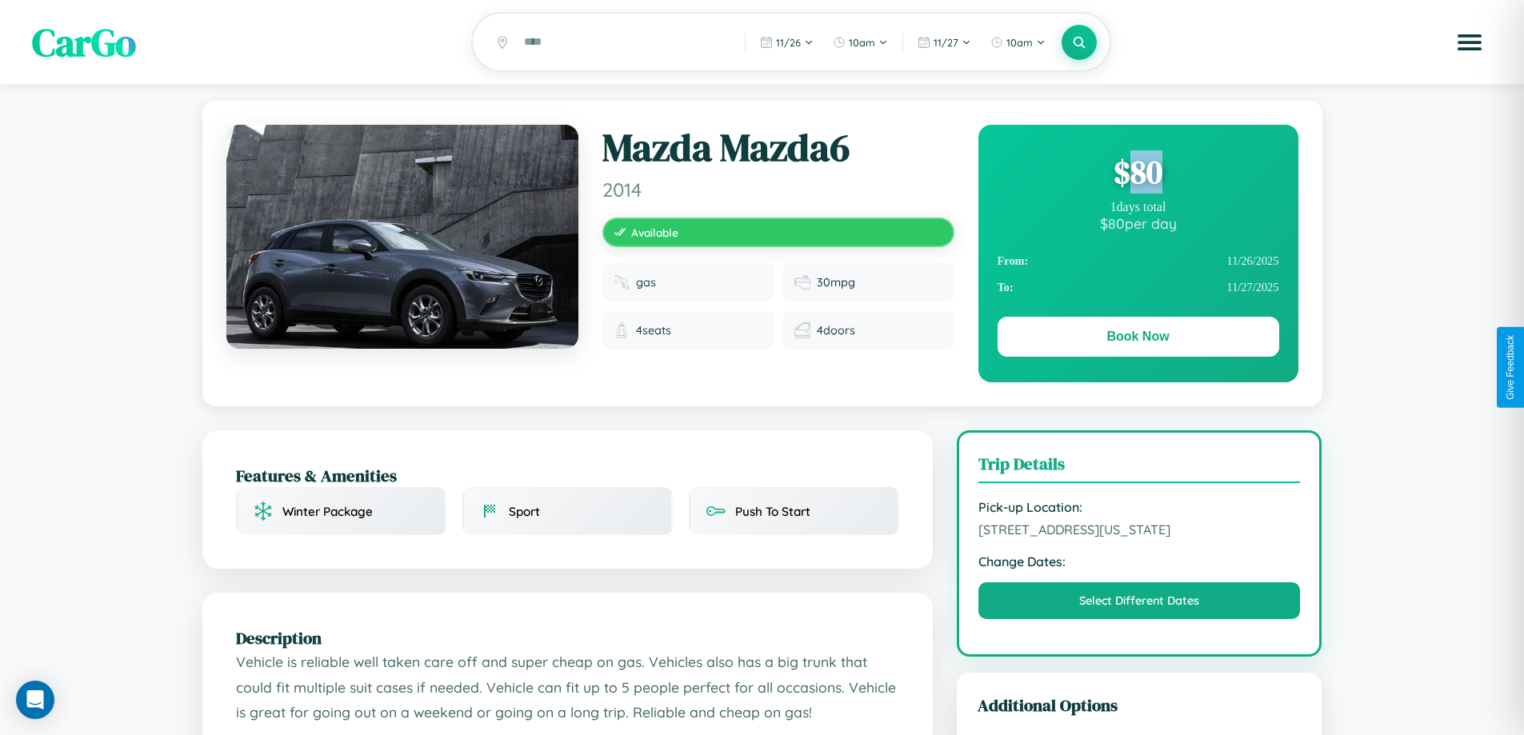
click at [1138, 174] on div "$ 80" at bounding box center [1139, 171] width 282 height 43
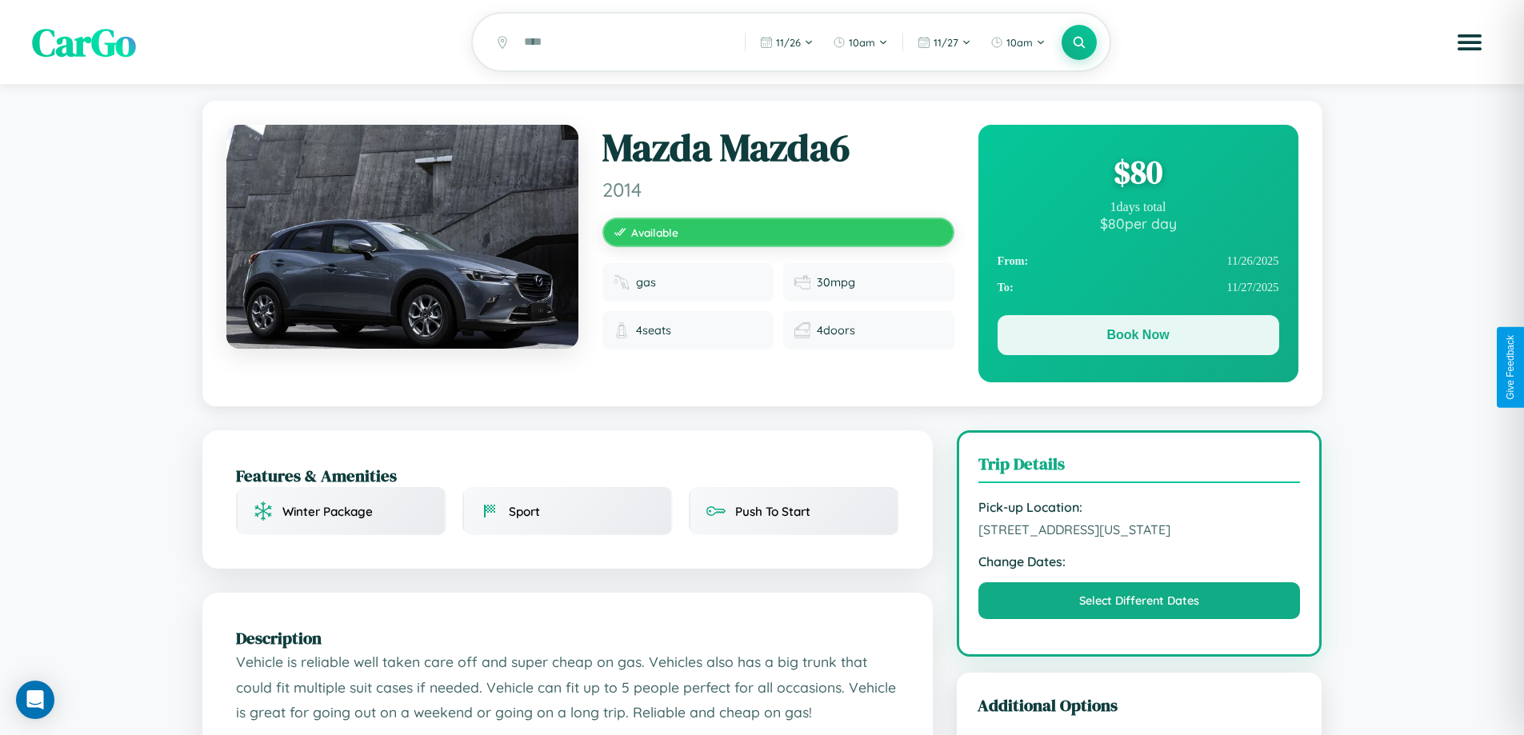
click at [1138, 338] on button "Book Now" at bounding box center [1139, 335] width 282 height 40
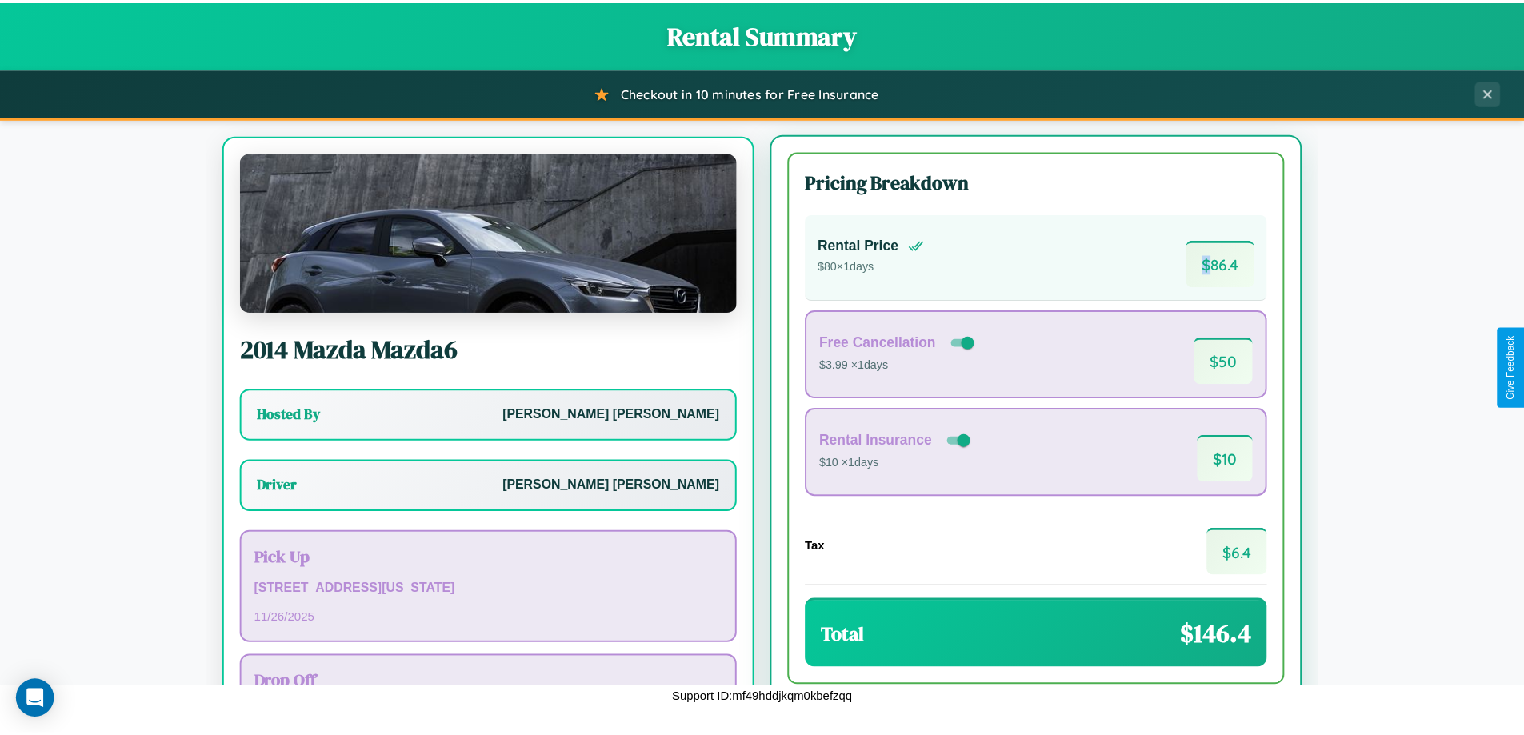
scroll to position [74, 0]
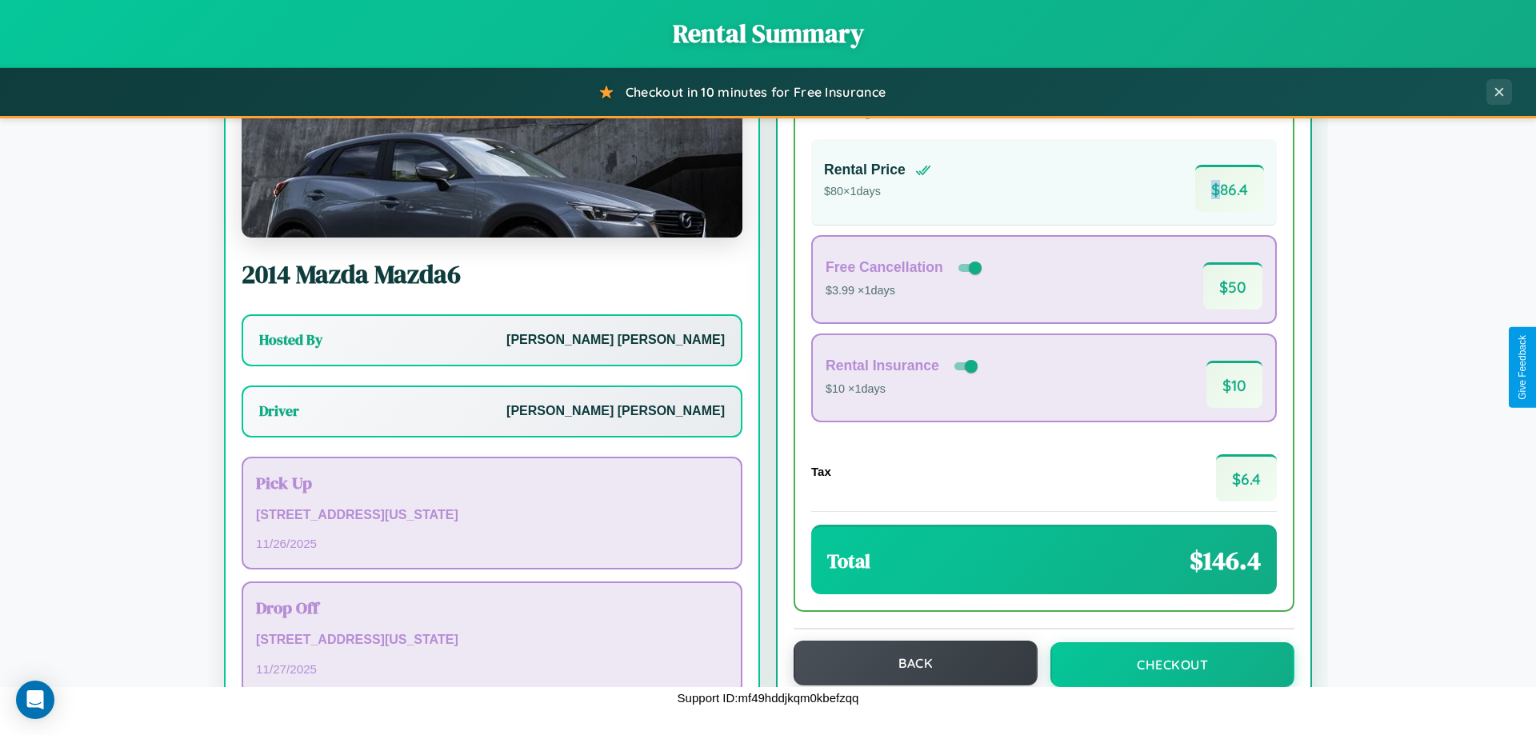
click at [908, 663] on button "Back" at bounding box center [916, 663] width 244 height 45
